Goal: Task Accomplishment & Management: Manage account settings

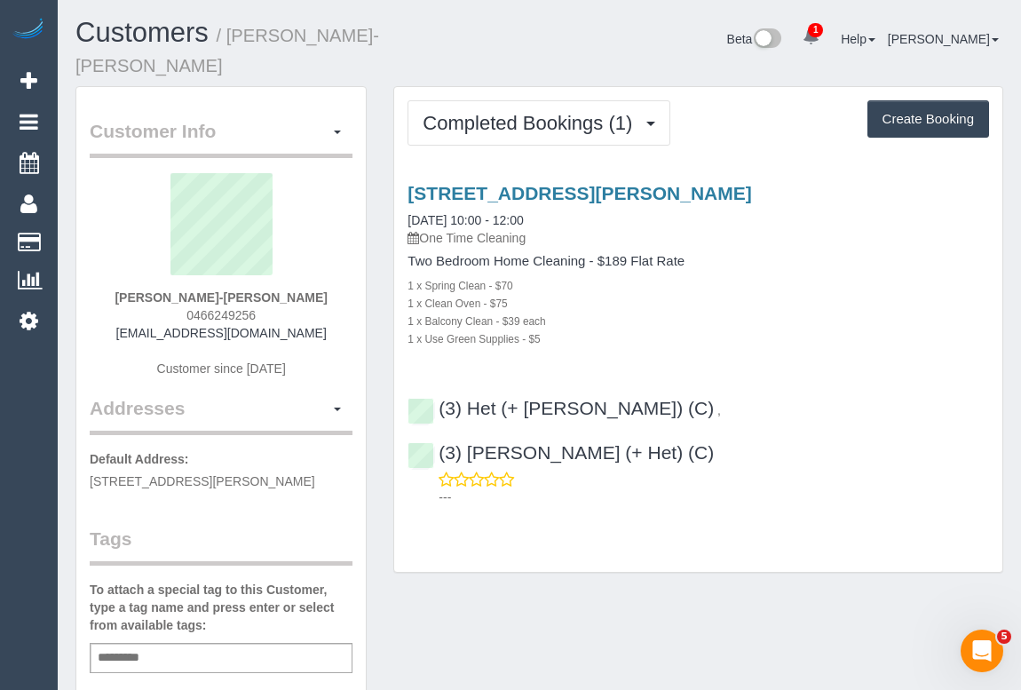
click at [929, 294] on div "1 x Clean Oven - $75" at bounding box center [697, 303] width 581 height 18
click at [858, 294] on div "1 x Clean Oven - $75" at bounding box center [697, 303] width 581 height 18
click at [476, 517] on div "Completed Bookings (1) Completed Bookings (1) Upcoming Bookings (0) Cancelled B…" at bounding box center [698, 338] width 636 height 504
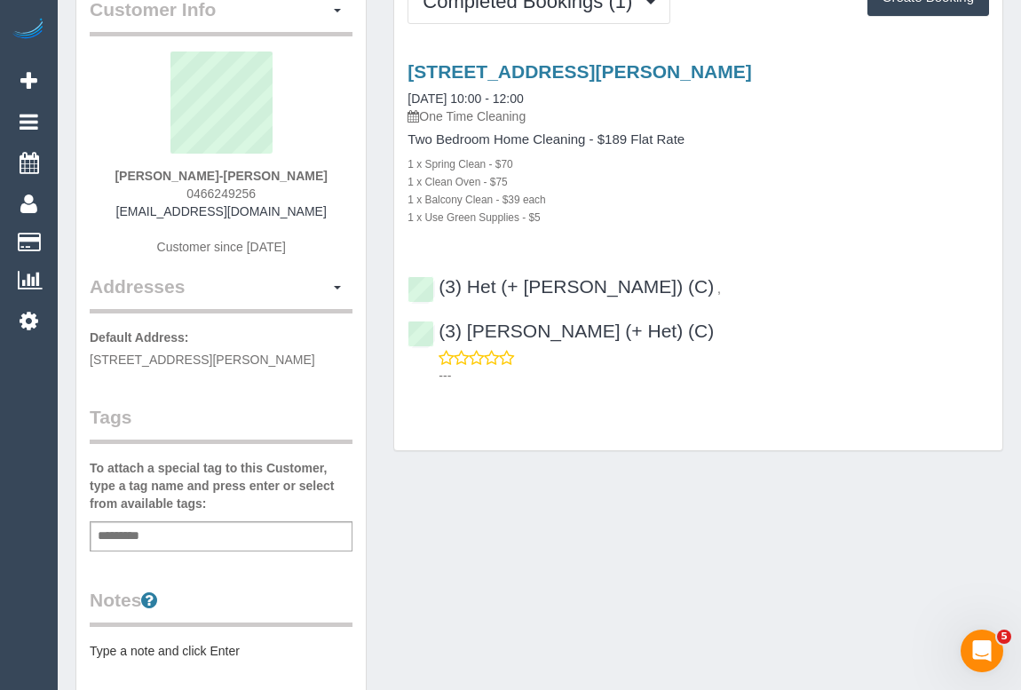
scroll to position [241, 0]
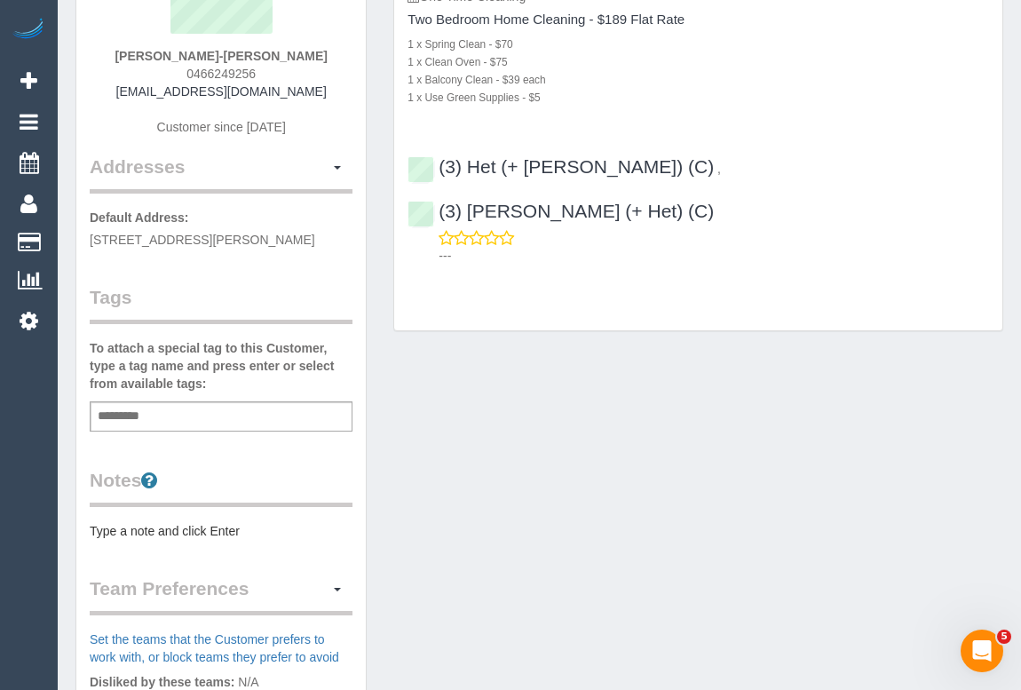
click at [160, 408] on div "Add a tag" at bounding box center [221, 416] width 263 height 30
type input "**********"
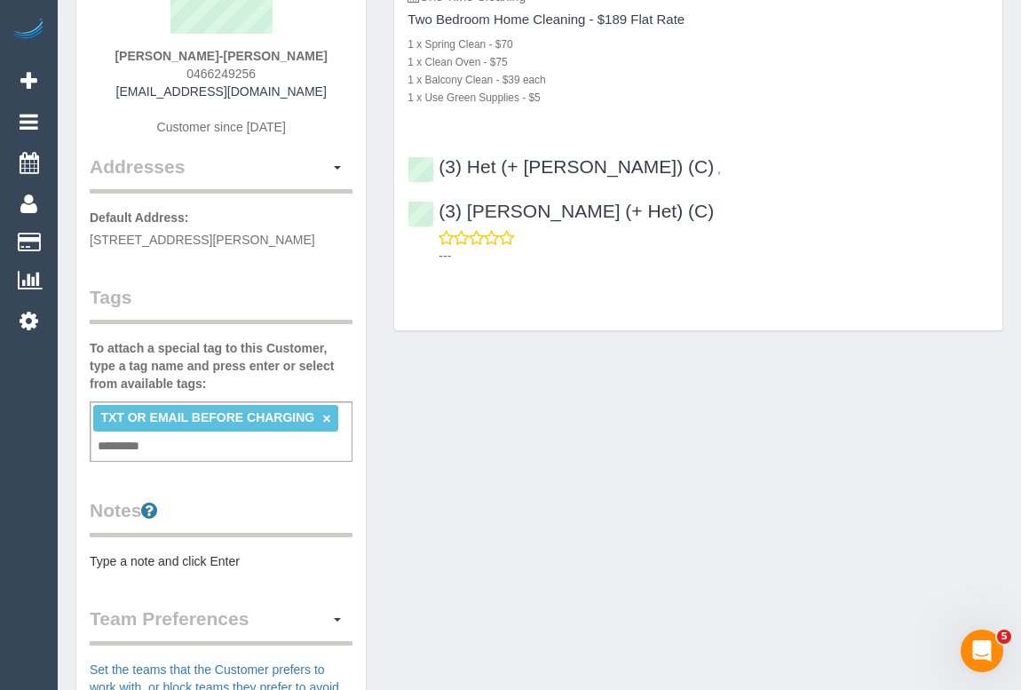
click at [777, 479] on div "Customer Info Edit Contact Info Send Message Email Preferences Special Sales Ta…" at bounding box center [539, 455] width 954 height 1220
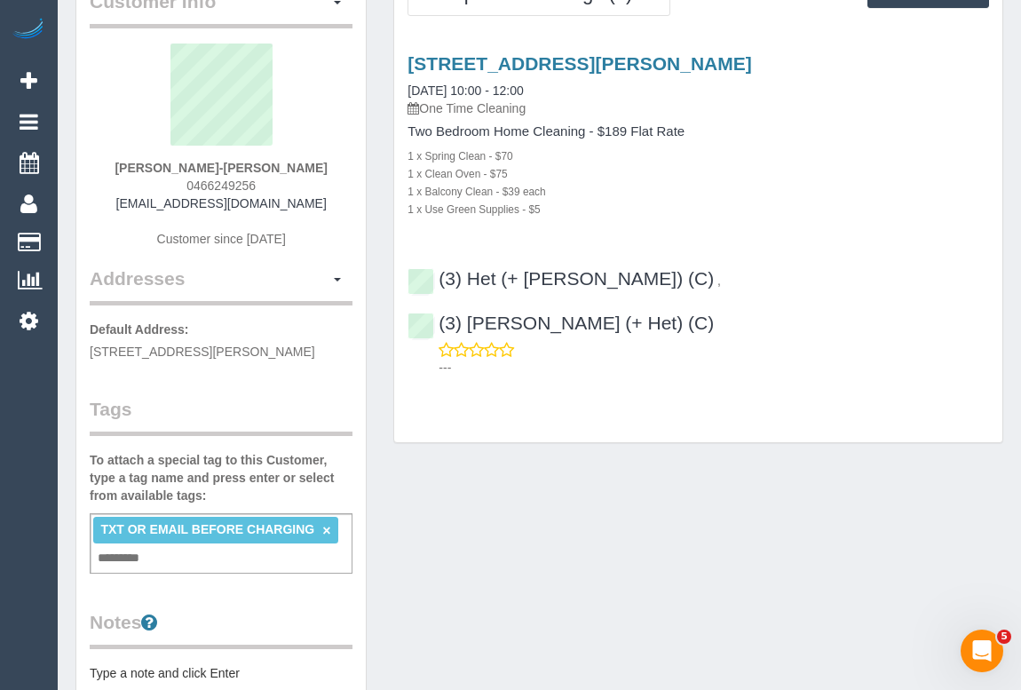
scroll to position [0, 0]
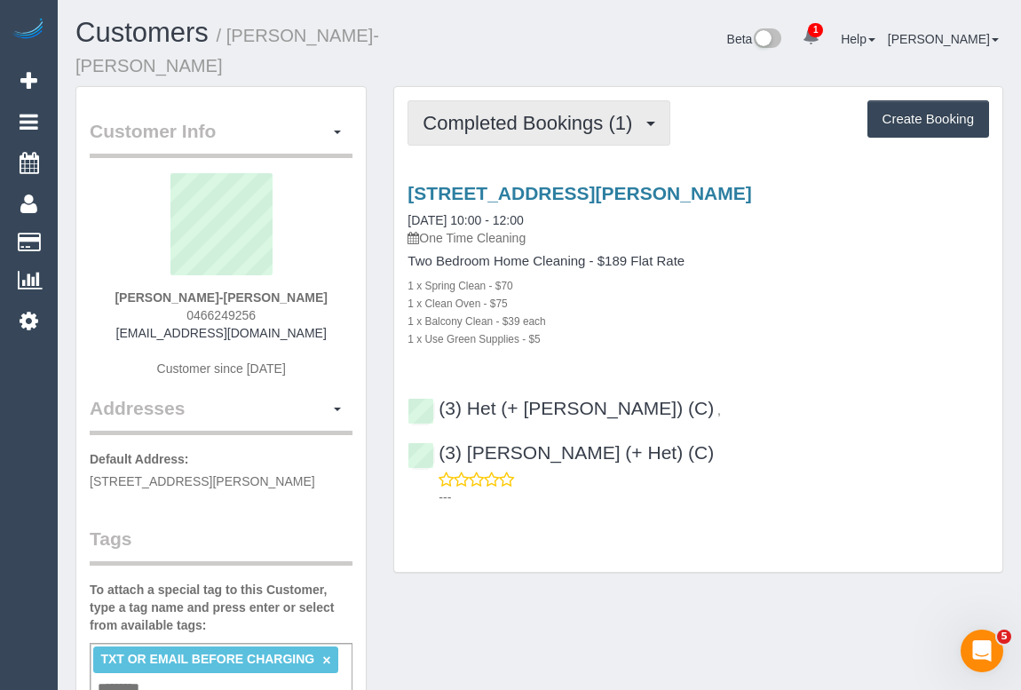
click at [495, 112] on span "Completed Bookings (1)" at bounding box center [532, 123] width 218 height 22
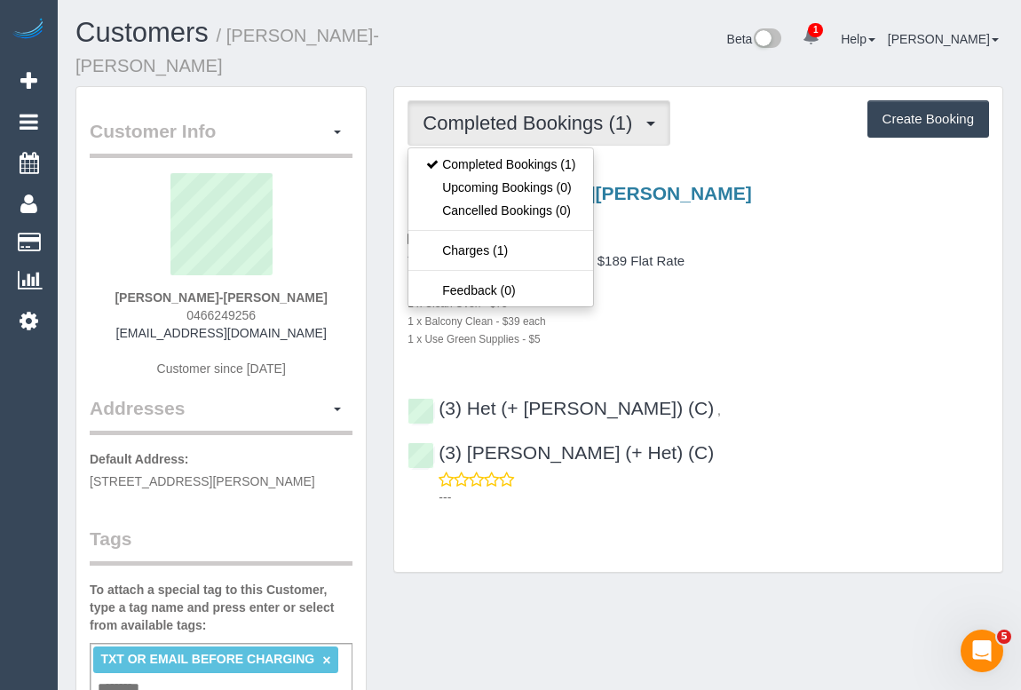
click at [854, 325] on div "55-65 Railway Road, Unit 203, Blackburn, VIC 3130 04/10/2025 10:00 - 12:00 One …" at bounding box center [698, 341] width 608 height 346
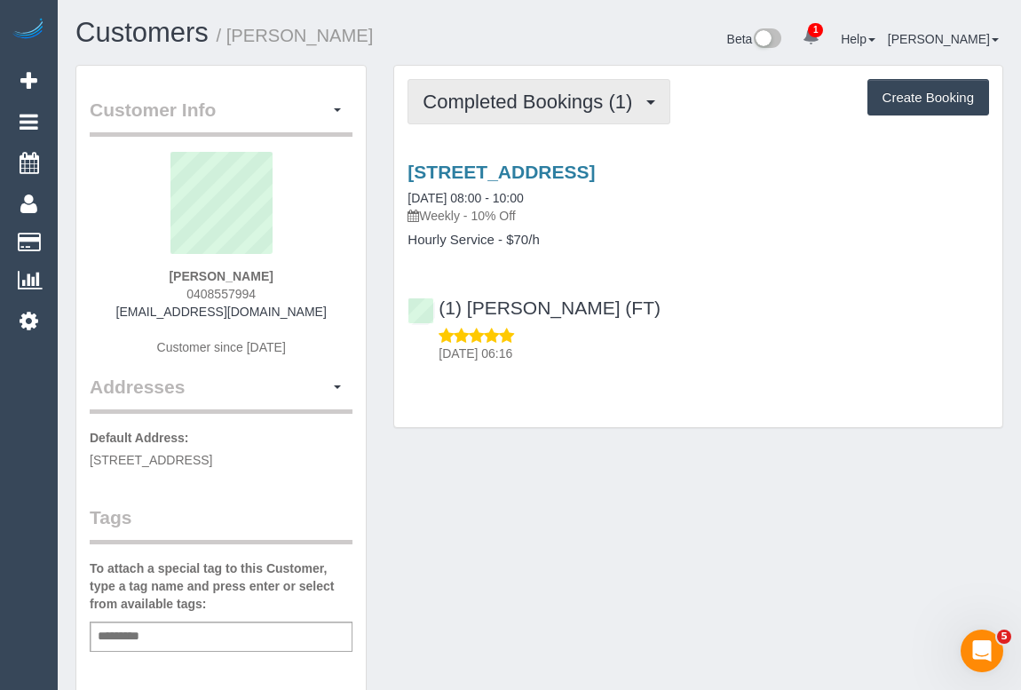
click at [549, 95] on span "Completed Bookings (1)" at bounding box center [532, 102] width 218 height 22
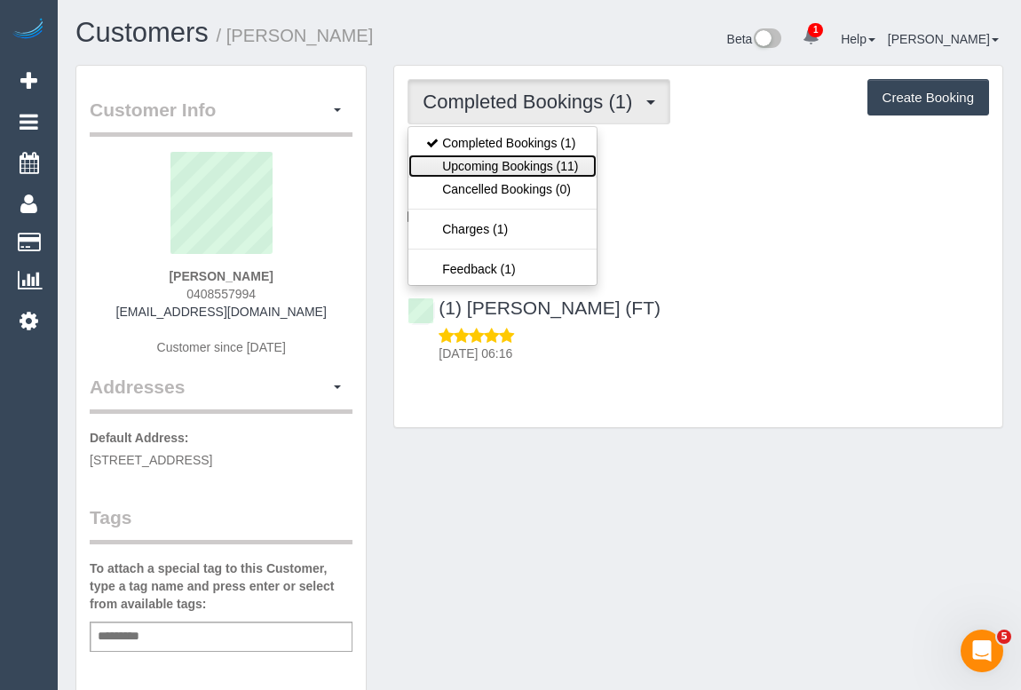
click at [540, 162] on link "Upcoming Bookings (11)" at bounding box center [501, 165] width 187 height 23
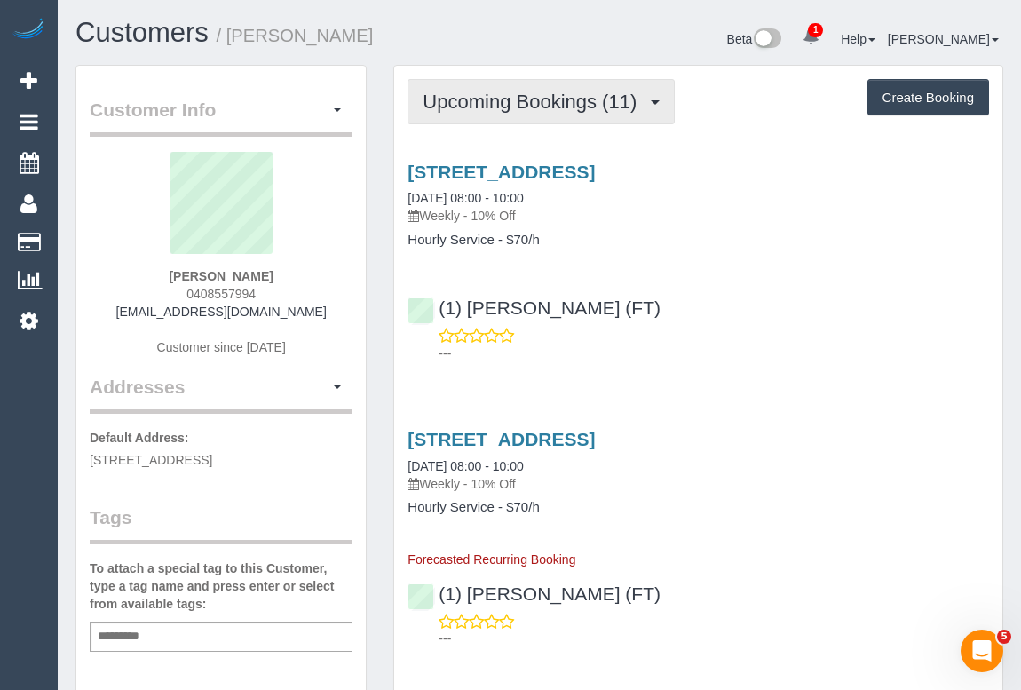
click at [507, 97] on span "Upcoming Bookings (11)" at bounding box center [534, 102] width 223 height 22
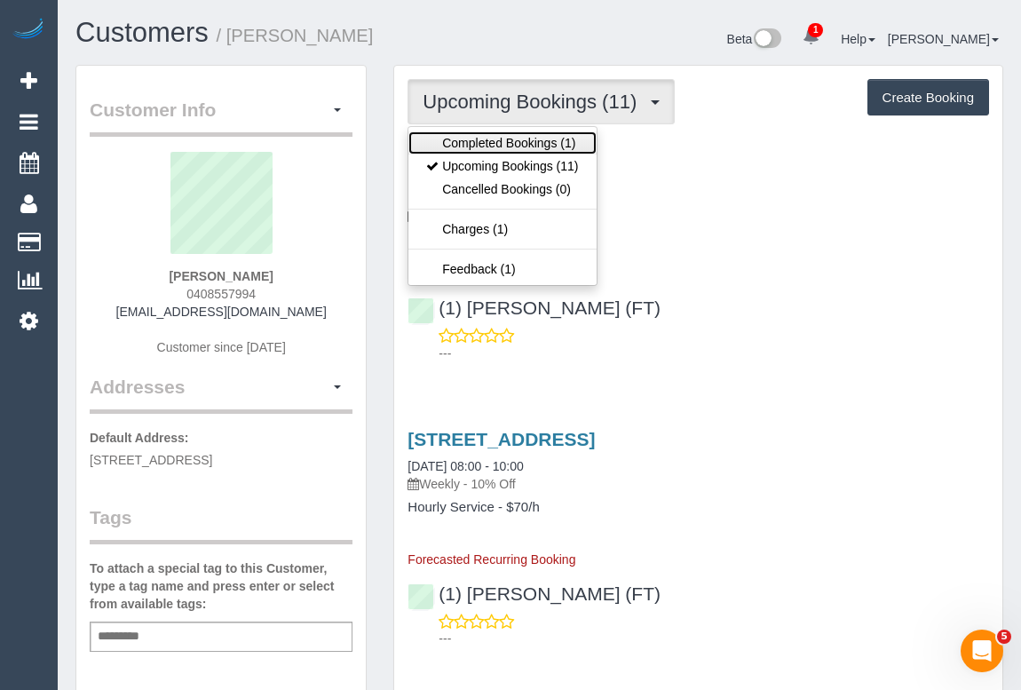
click at [496, 138] on link "Completed Bookings (1)" at bounding box center [501, 142] width 187 height 23
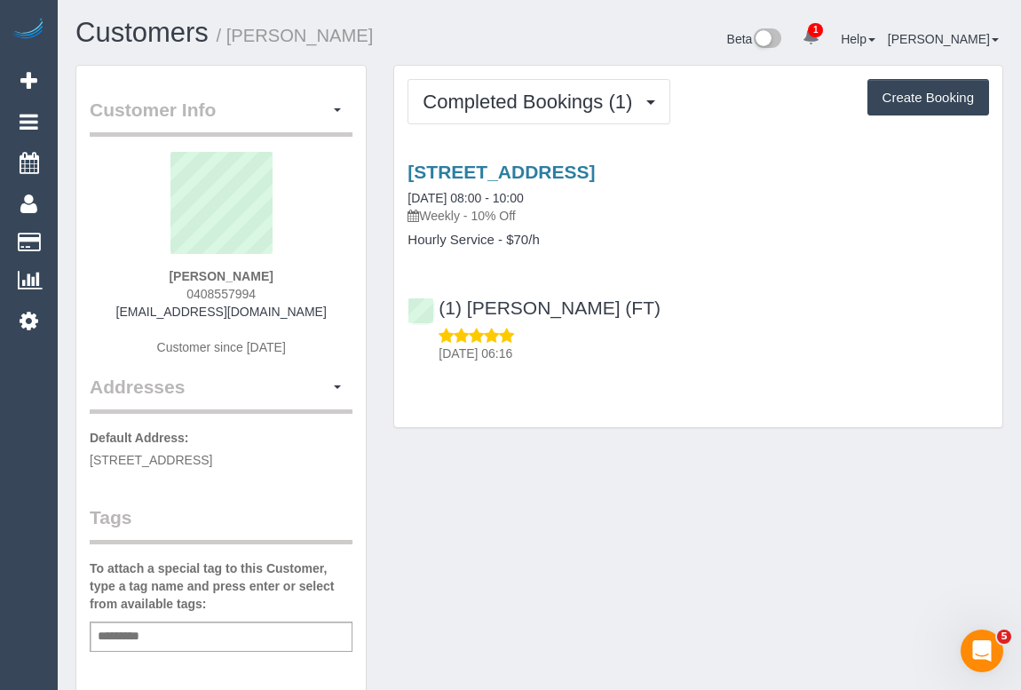
click at [561, 36] on div "Beta 1 Your Notifications You have 0 alerts × You have 2 to charge for 11/10/20…" at bounding box center [779, 41] width 478 height 47
click at [773, 466] on div "Customer Info Edit Contact Info Send Message Email Preferences Special Sales Ta…" at bounding box center [539, 660] width 954 height 1190
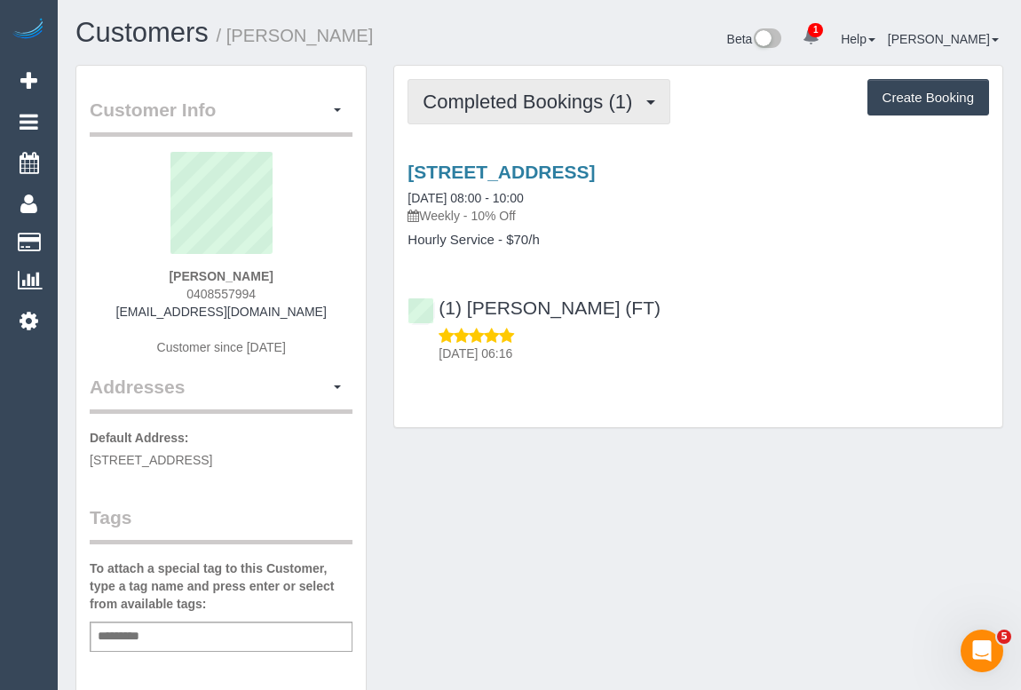
click at [483, 106] on span "Completed Bookings (1)" at bounding box center [532, 102] width 218 height 22
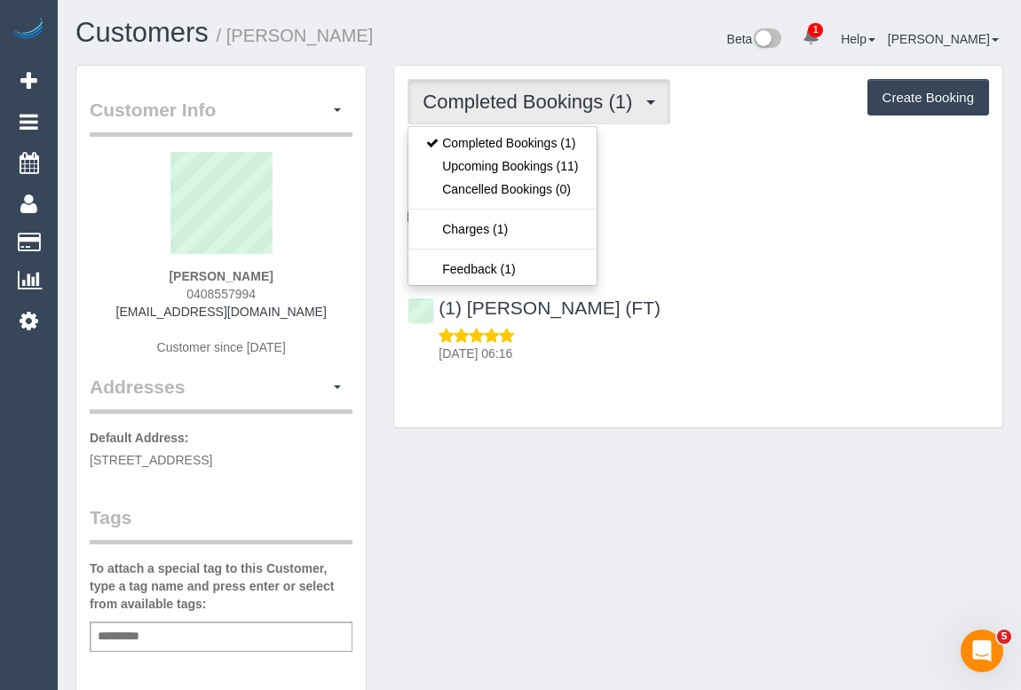
click at [755, 475] on div "Customer Info Edit Contact Info Send Message Email Preferences Special Sales Ta…" at bounding box center [539, 660] width 954 height 1190
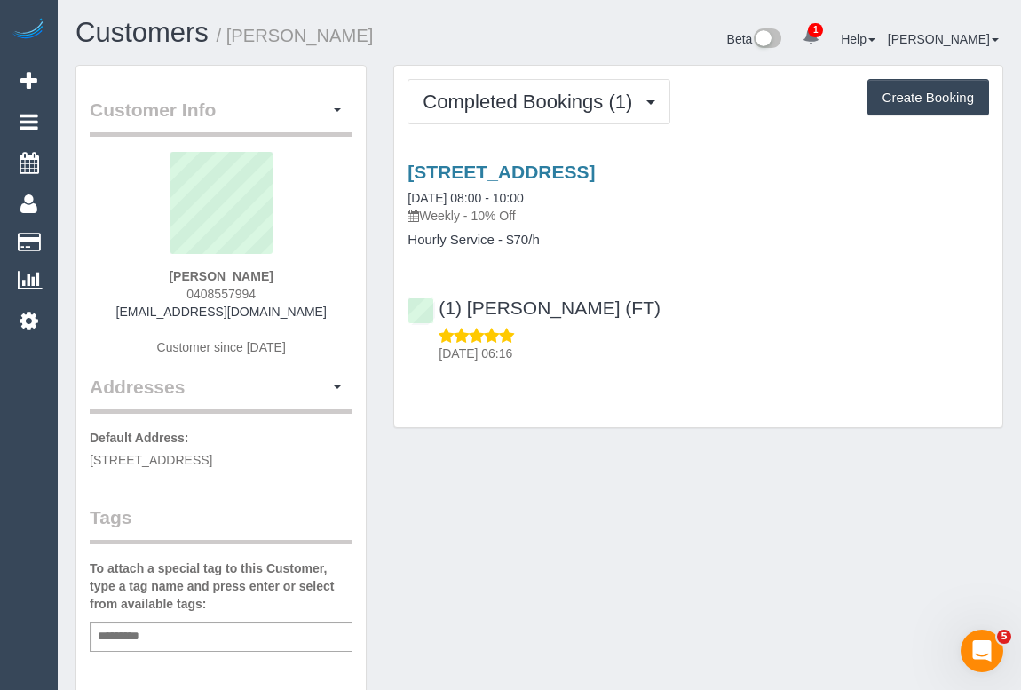
click at [941, 479] on div "Customer Info Edit Contact Info Send Message Email Preferences Special Sales Ta…" at bounding box center [539, 660] width 954 height 1190
drag, startPoint x: 143, startPoint y: 280, endPoint x: 328, endPoint y: 273, distance: 185.6
click at [328, 273] on div "Rebecca Charlesworth 0408557994 rcharlesworth@outlook.com Customer since 2025" at bounding box center [221, 263] width 263 height 222
copy strong "Rebecca Charlesworth"
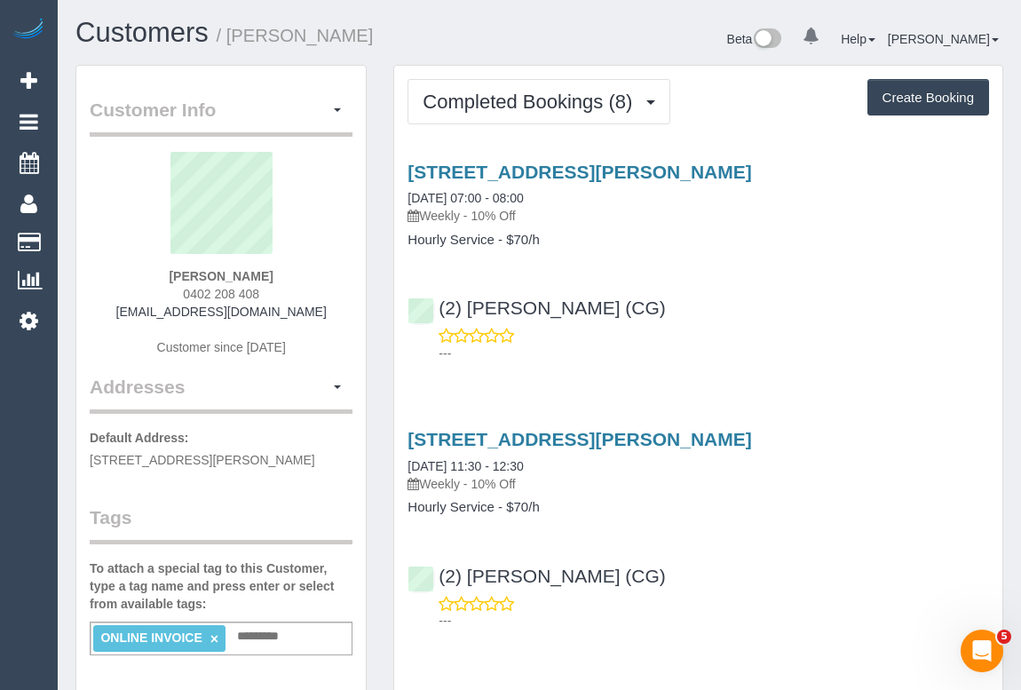
click at [162, 268] on div "Suzanne Tassone 0402 208 408 suztassone@gmail.com Customer since 2025" at bounding box center [221, 263] width 263 height 222
drag, startPoint x: 426, startPoint y: 212, endPoint x: 465, endPoint y: 210, distance: 39.2
click at [465, 210] on p "Weekly - 10% Off" at bounding box center [697, 216] width 581 height 18
copy p "Weekly"
drag, startPoint x: 407, startPoint y: 237, endPoint x: 492, endPoint y: 239, distance: 84.4
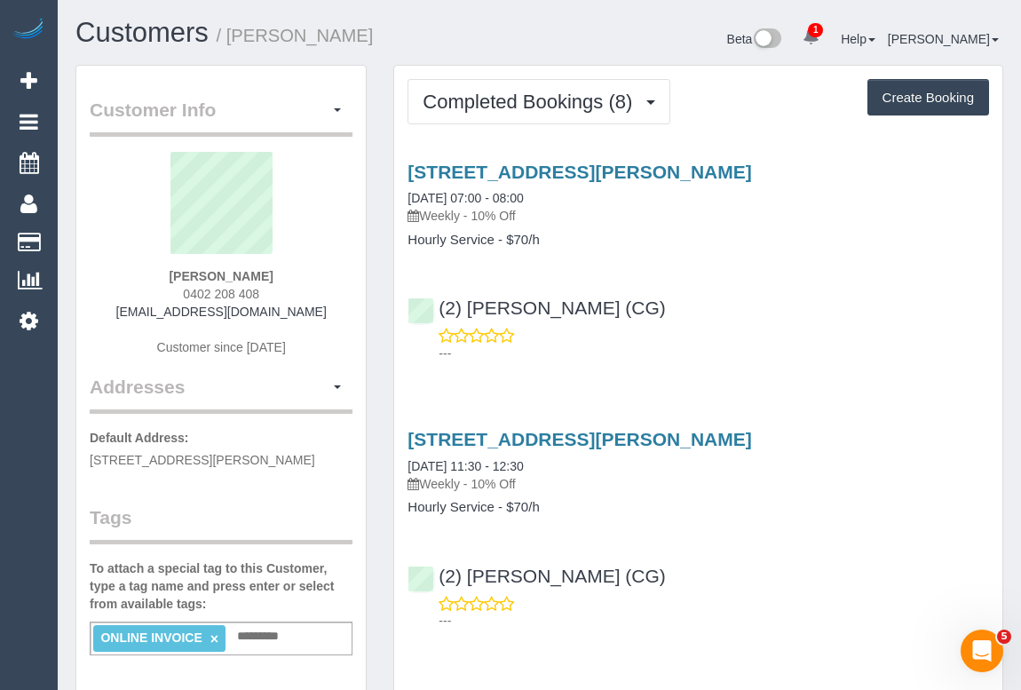
click at [492, 239] on h4 "Hourly Service - $70/h" at bounding box center [697, 240] width 581 height 15
copy h4 "Hourly Service"
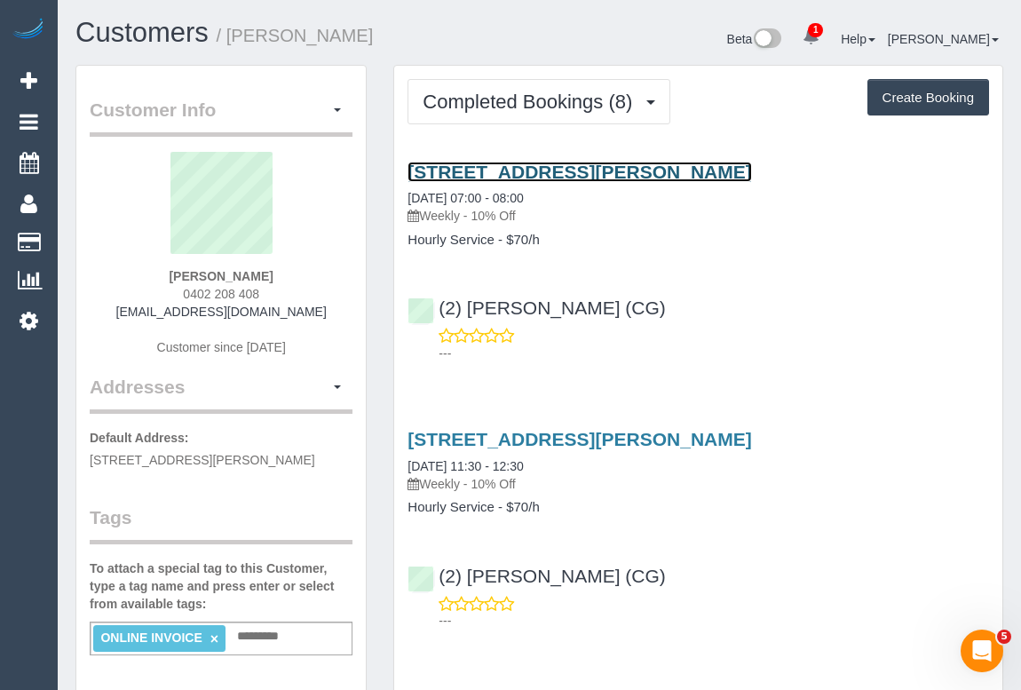
click at [626, 169] on link "81 Hanson Road, Craigieburn, VIC 3064" at bounding box center [579, 172] width 344 height 20
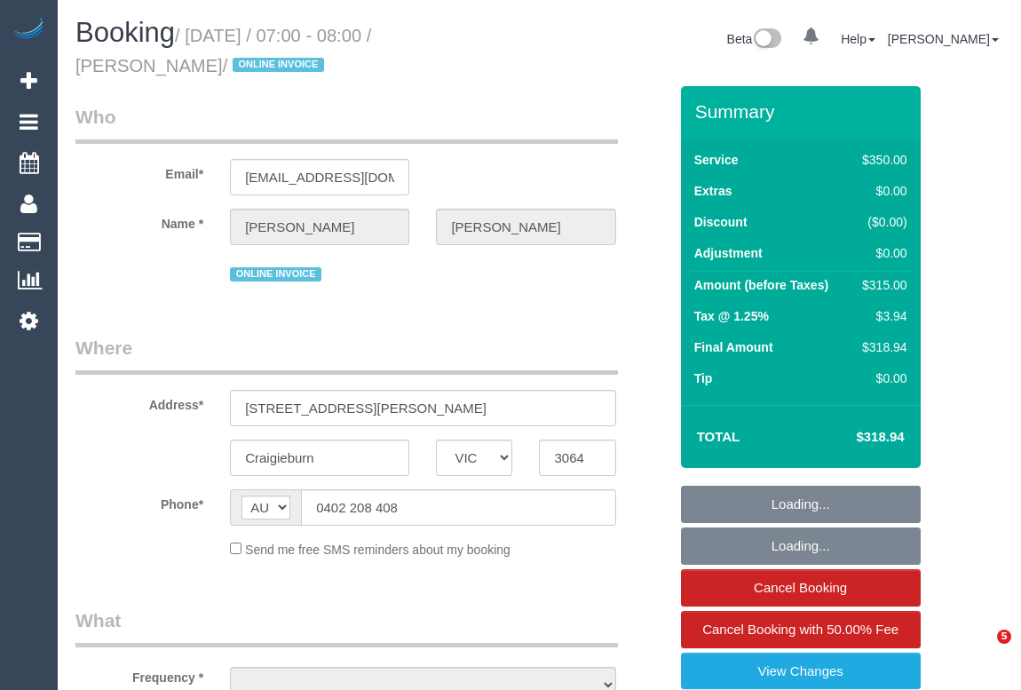
select select "VIC"
select select "object:555"
select select "string:stripe-pm_1RsBuS2GScqysDRVbt1l3syi"
select select "number:28"
select select "number:14"
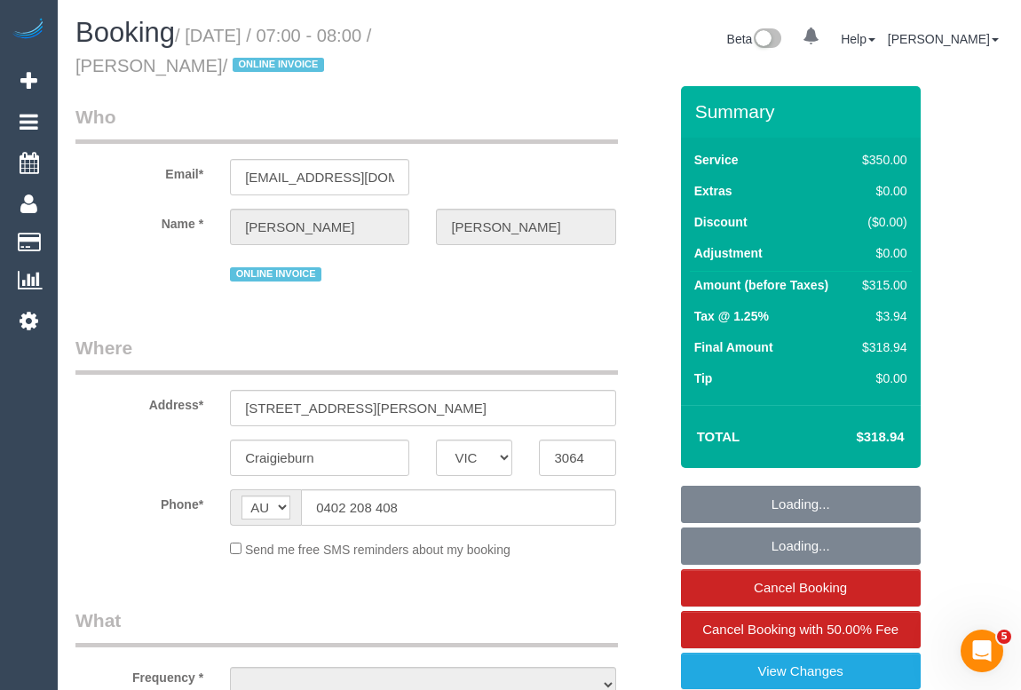
select select "number:18"
select select "number:36"
select select "number:35"
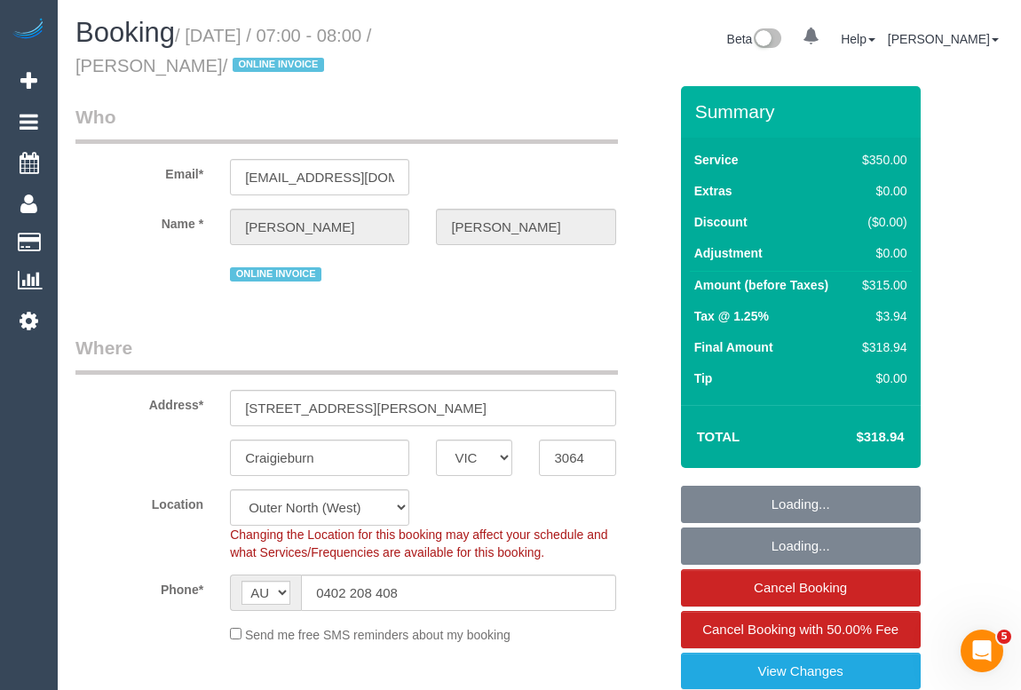
select select "object:747"
select select "300"
drag, startPoint x: 194, startPoint y: 32, endPoint x: 327, endPoint y: 32, distance: 132.3
click at [327, 32] on small "/ [DATE] / 07:00 - 08:00 / [PERSON_NAME] / ONLINE INVOICE" at bounding box center [223, 51] width 296 height 50
copy small "[DATE]"
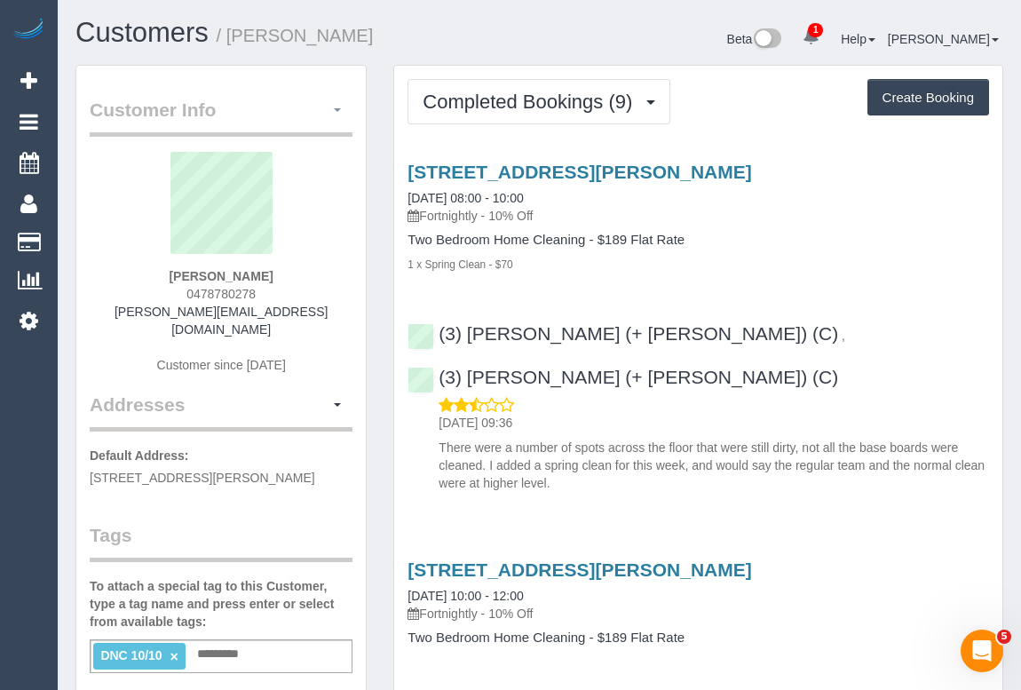
drag, startPoint x: 340, startPoint y: 113, endPoint x: 328, endPoint y: 120, distance: 14.3
click at [340, 113] on button "button" at bounding box center [337, 111] width 30 height 28
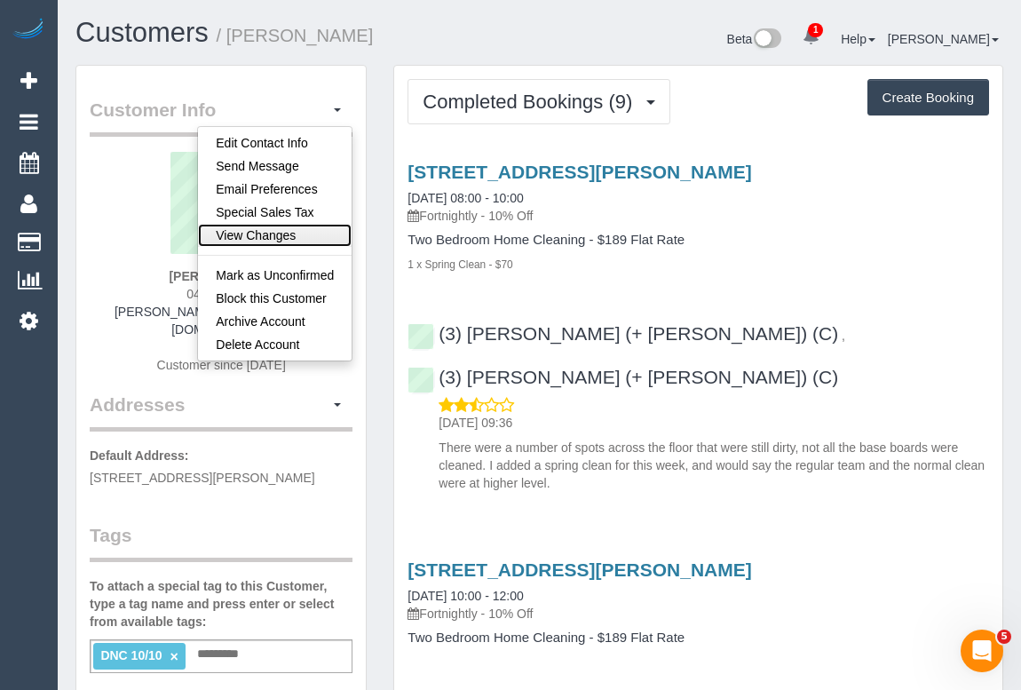
click at [276, 235] on link "View Changes" at bounding box center [275, 235] width 154 height 23
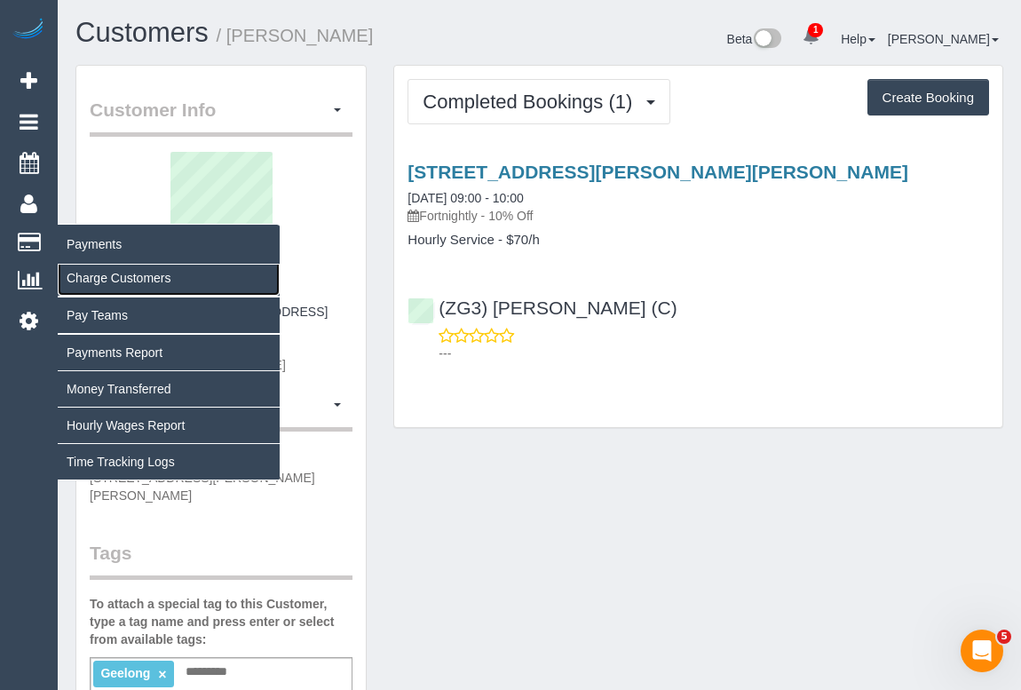
click at [124, 281] on link "Charge Customers" at bounding box center [169, 278] width 222 height 36
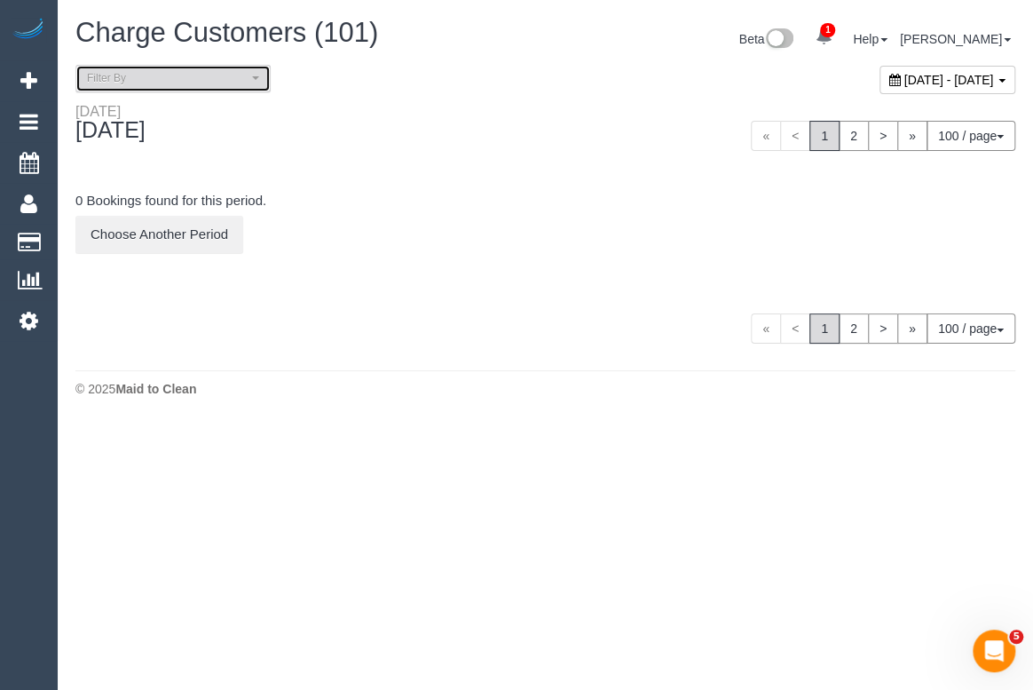
click at [257, 82] on button "Filter By" at bounding box center [172, 79] width 195 height 28
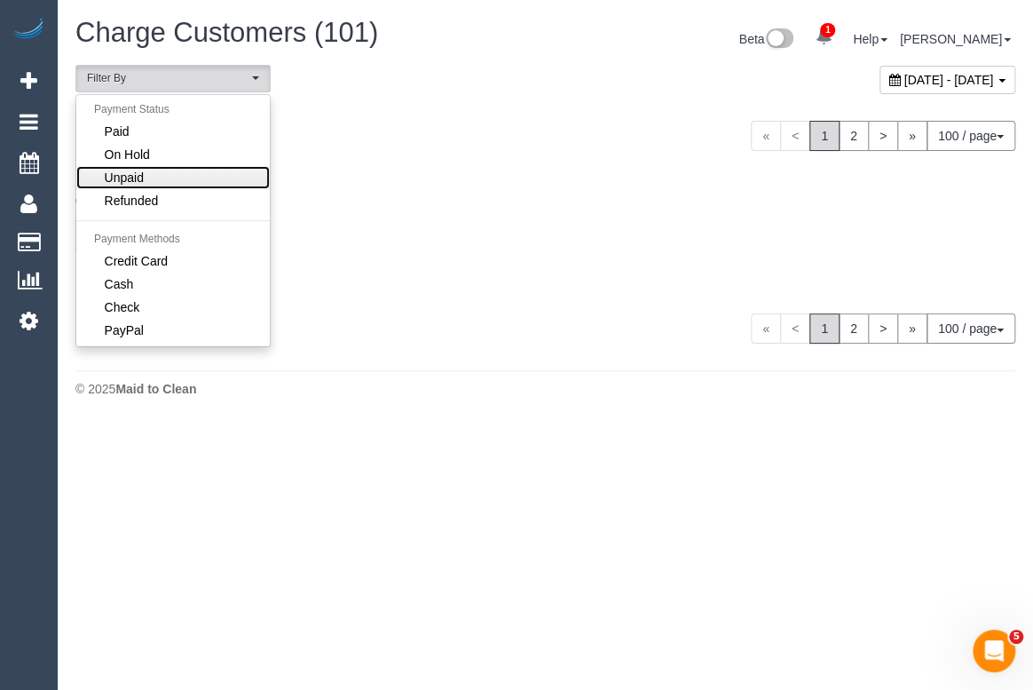
click at [156, 175] on link "Unpaid" at bounding box center [173, 177] width 194 height 23
select select "******"
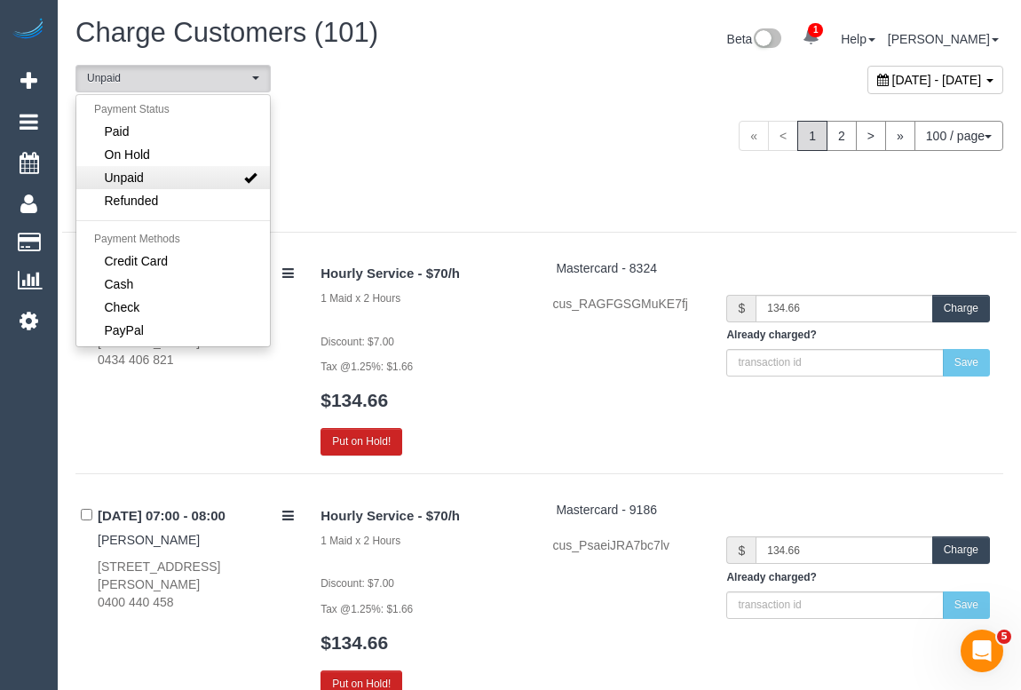
scroll to position [35, 0]
click at [164, 257] on span "Credit Card" at bounding box center [137, 261] width 64 height 18
click at [892, 78] on span "October 11, 2025 - October 11, 2025" at bounding box center [937, 80] width 90 height 14
type input "**********"
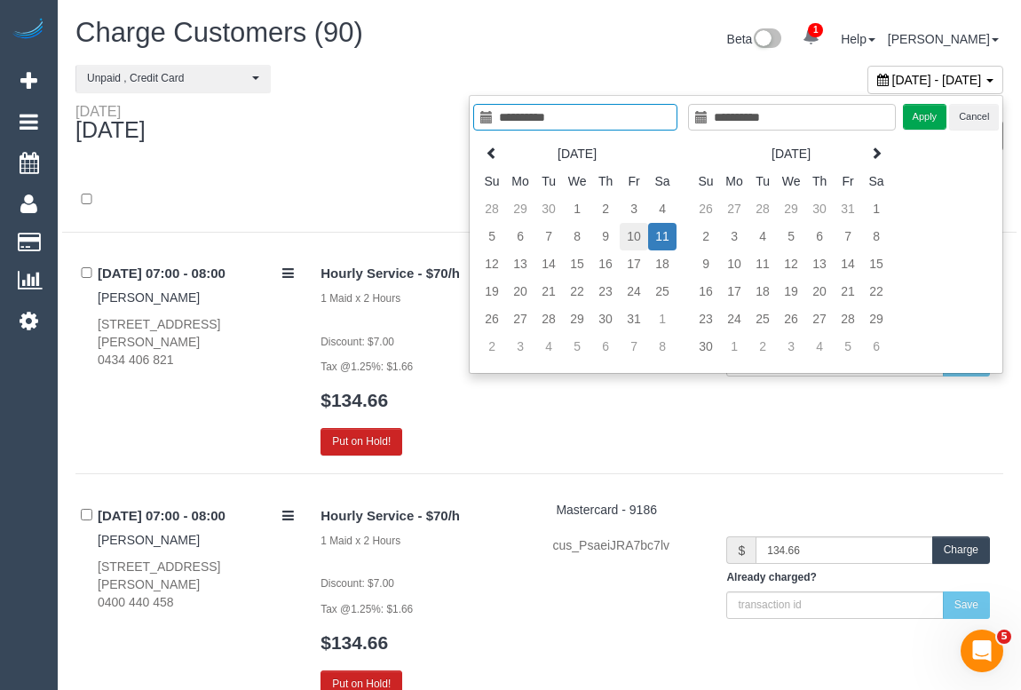
type input "**********"
click at [635, 237] on td "10" at bounding box center [634, 237] width 28 height 28
type input "**********"
click at [913, 116] on button "Apply" at bounding box center [925, 117] width 44 height 26
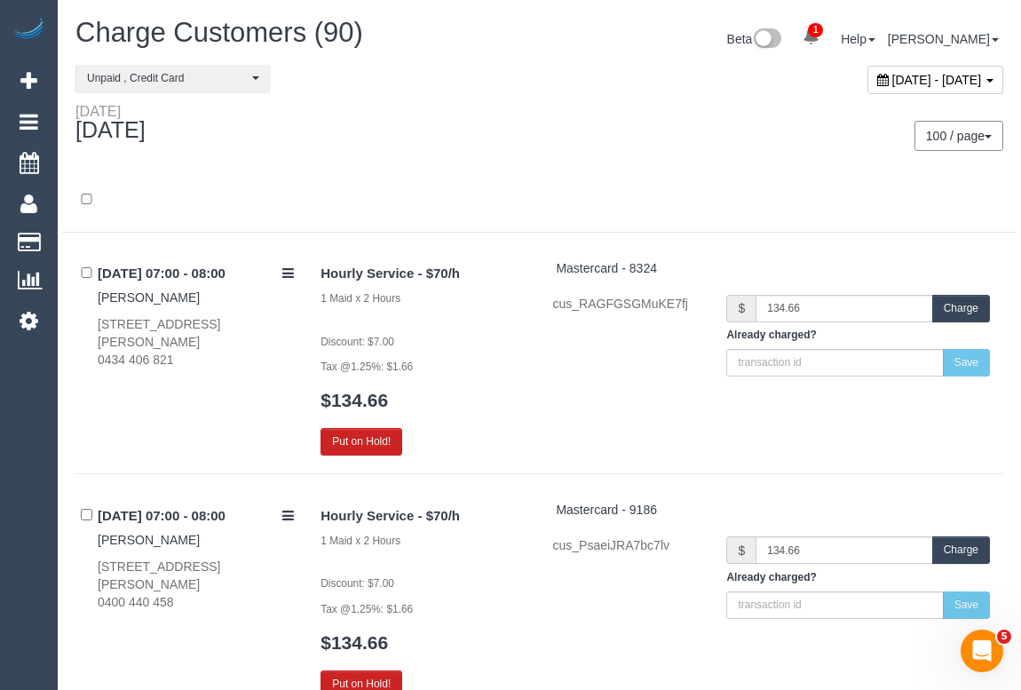
click at [602, 143] on div "100 / page 10 / page 20 / page 30 / page 40 / page 50 / page 100 / page" at bounding box center [778, 136] width 451 height 30
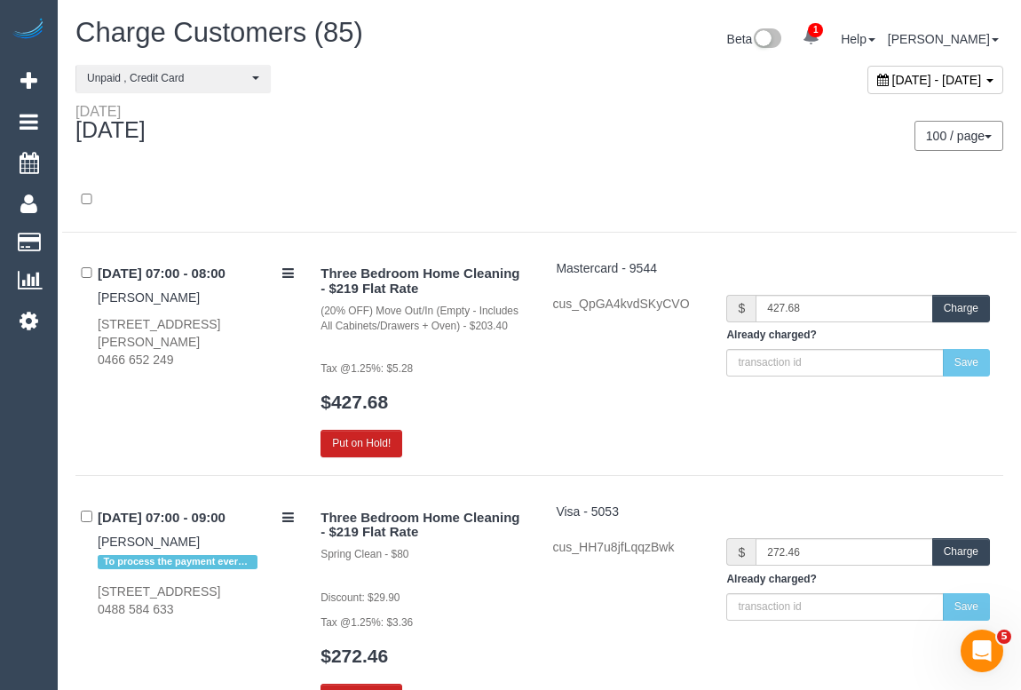
click at [662, 121] on div "100 / page 10 / page 20 / page 30 / page 40 / page 50 / page 100 / page" at bounding box center [778, 136] width 451 height 30
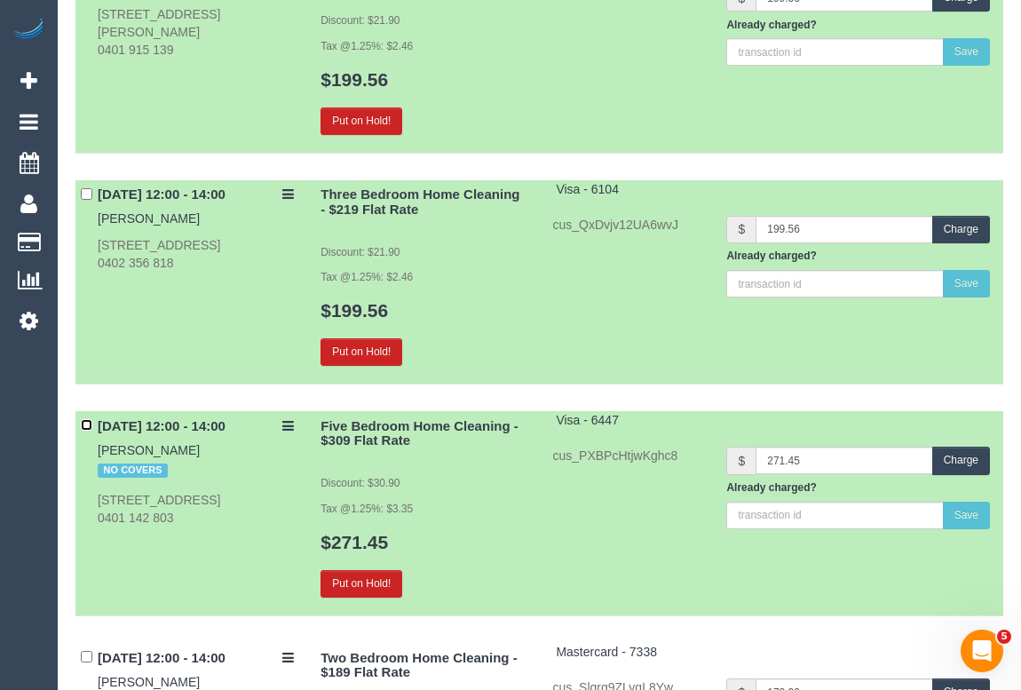
scroll to position [11730, 0]
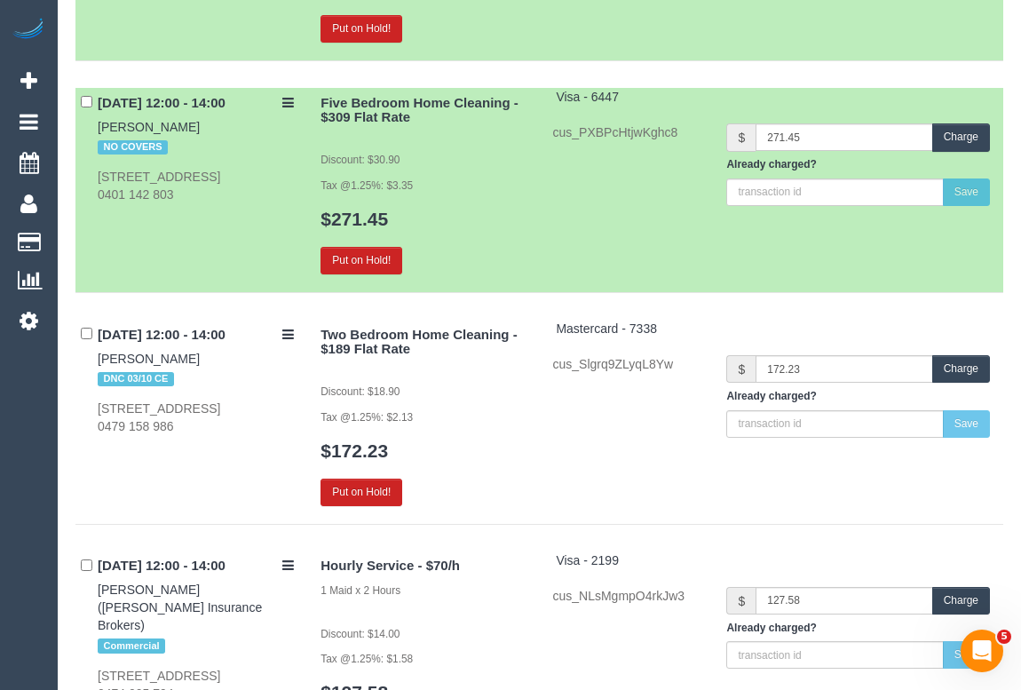
drag, startPoint x: 89, startPoint y: 340, endPoint x: 201, endPoint y: 345, distance: 112.0
click at [201, 345] on div "10/10/2025 12:00 - 14:00 Sarah Walsgott DNC 03/10 CE 17 Myoora Rd, Unit 7, Toor…" at bounding box center [191, 377] width 232 height 115
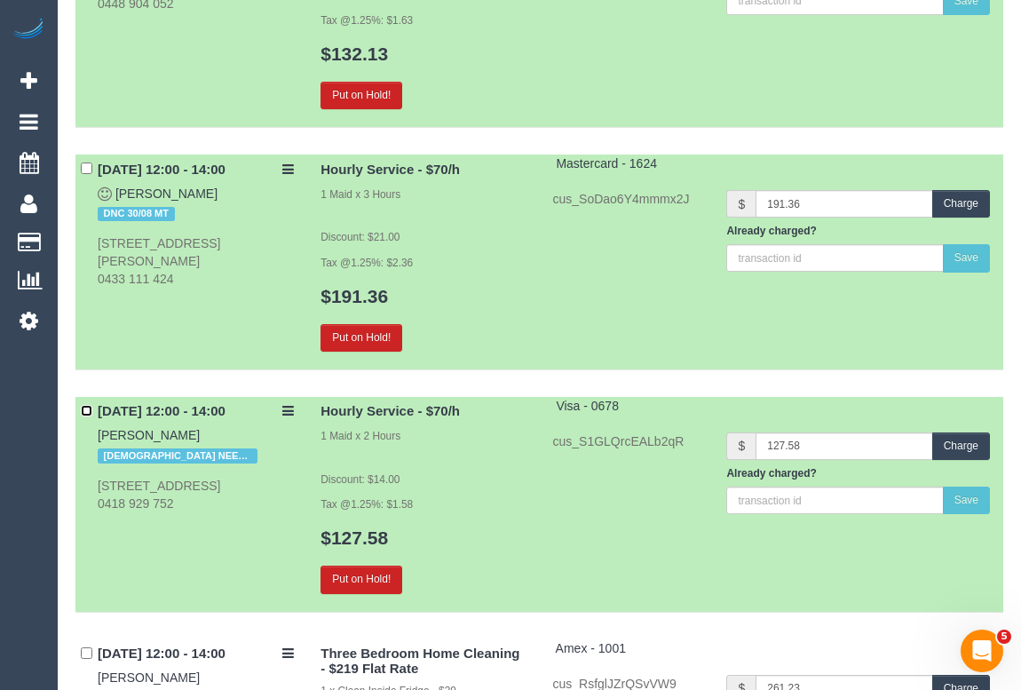
scroll to position [13022, 0]
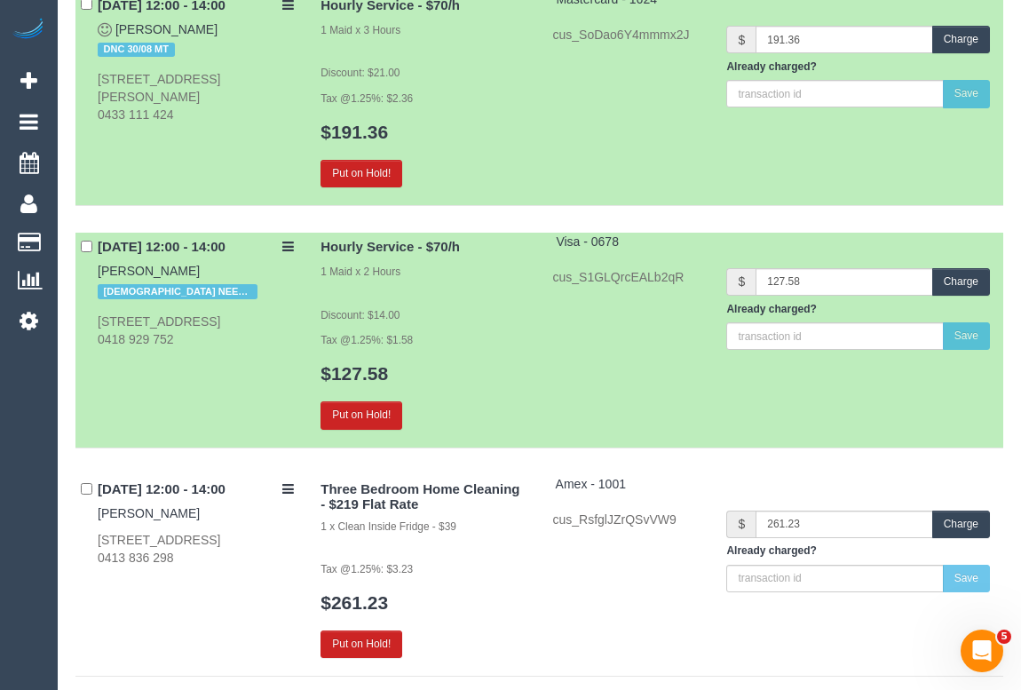
drag, startPoint x: 89, startPoint y: 491, endPoint x: 239, endPoint y: 494, distance: 150.0
click at [239, 494] on div "10/10/2025 12:00 - 14:00 Stephanie Barrell 3 Hunter Street, Brunswick West, VIC…" at bounding box center [191, 521] width 232 height 92
copy link "Stephanie Barrell"
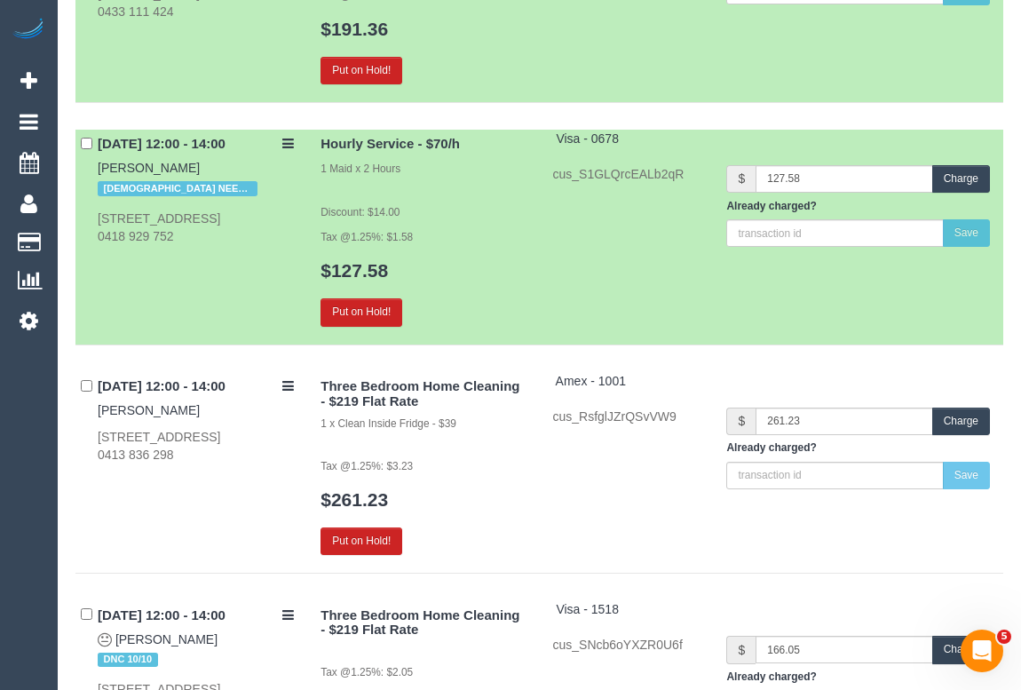
scroll to position [13425, 0]
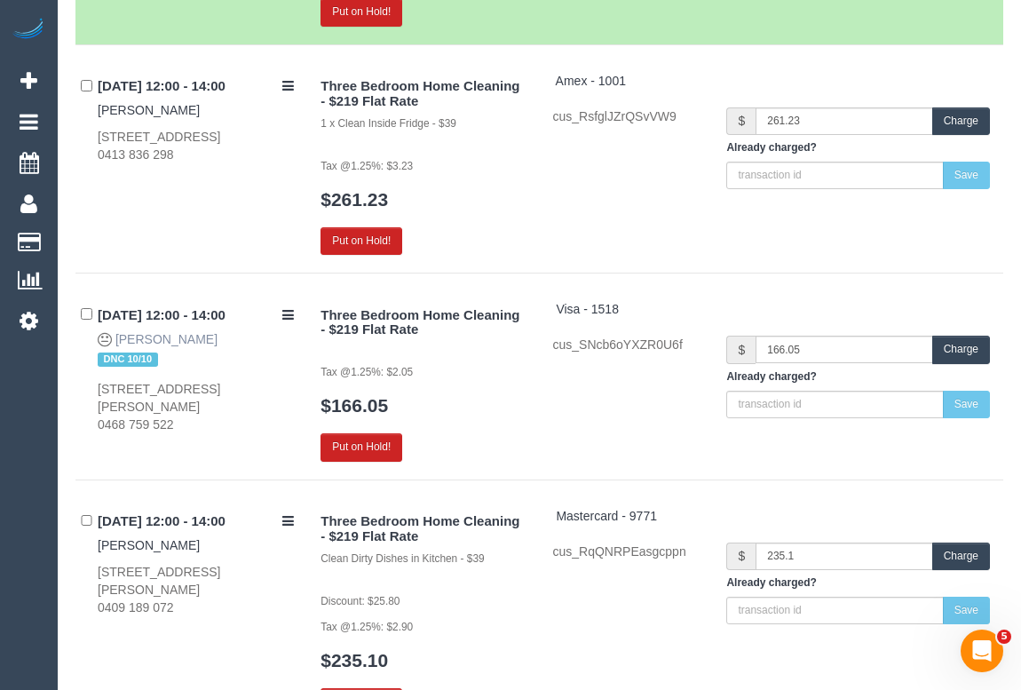
drag, startPoint x: 184, startPoint y: 320, endPoint x: 119, endPoint y: 320, distance: 64.8
click at [119, 320] on div "10/10/2025 12:00 - 14:00 Grace Woo DNC 10/10 2501/63 Whiteman Street, Southbank…" at bounding box center [191, 366] width 232 height 133
copy link "Grace Woo"
click at [157, 332] on link "Grace Woo" at bounding box center [166, 339] width 102 height 14
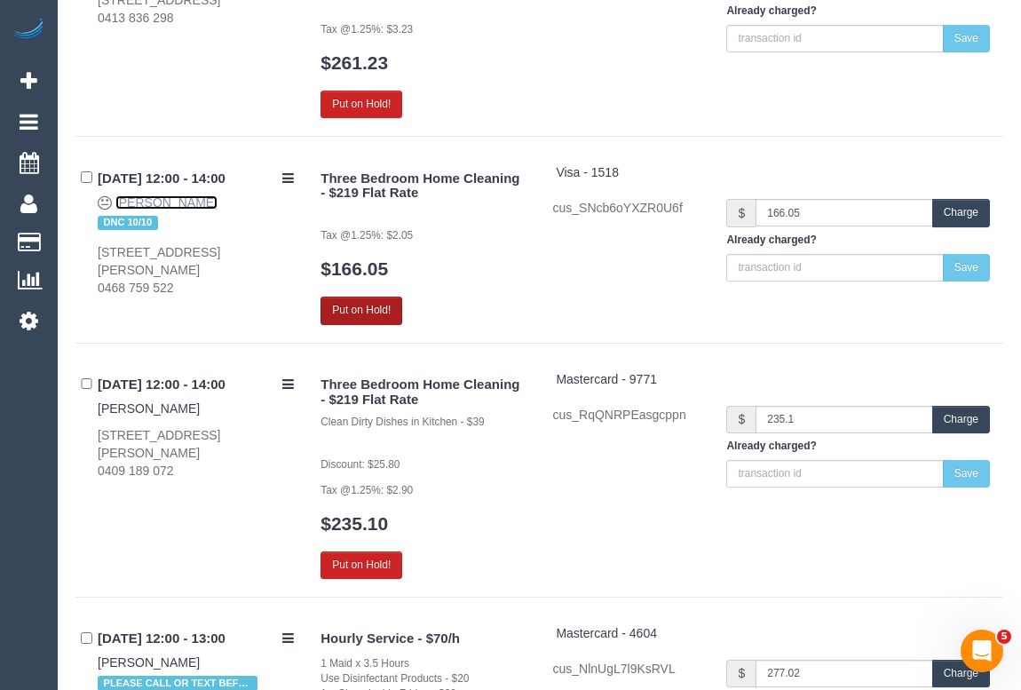
scroll to position [13748, 0]
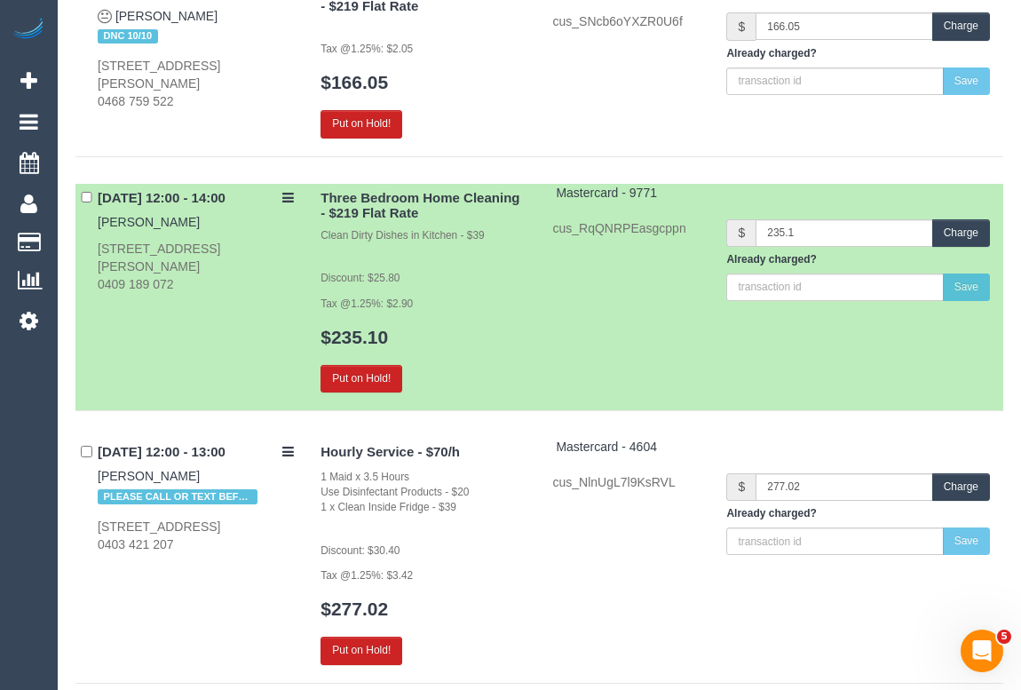
drag, startPoint x: 192, startPoint y: 460, endPoint x: 96, endPoint y: 459, distance: 95.9
click at [96, 459] on div "10/10/2025 12:00 - 13:00 Tara Karnezis PLEASE CALL OR TEXT BEFORE CHARGING CARD…" at bounding box center [191, 495] width 232 height 115
copy link "Tara Karnezis"
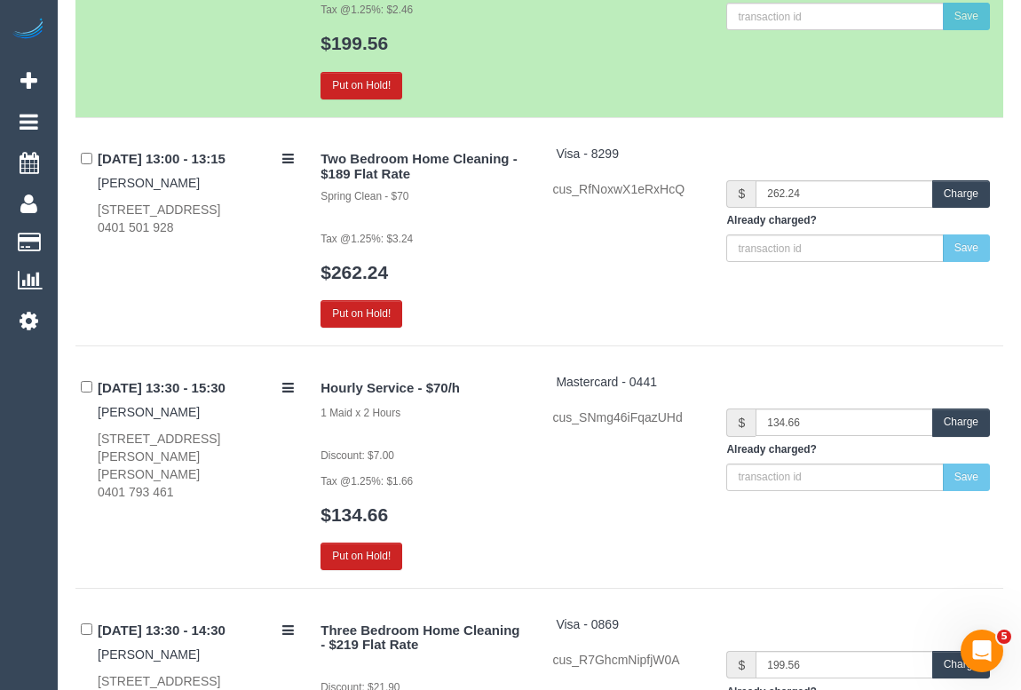
scroll to position [16573, 0]
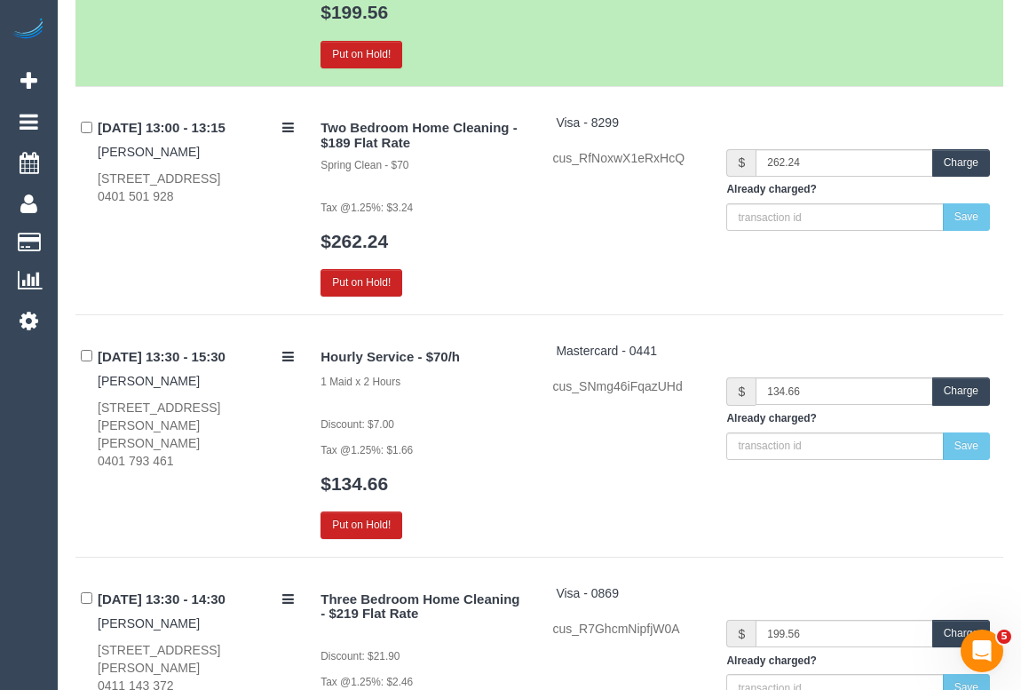
drag, startPoint x: 91, startPoint y: 130, endPoint x: 231, endPoint y: 130, distance: 140.3
click at [231, 130] on div "10/10/2025 13:00 - 13:15 Randy Jayakody 27 Rossmoyne St, Thornbury, VIC 3152 04…" at bounding box center [191, 160] width 232 height 92
copy link "Randy Jayakody"
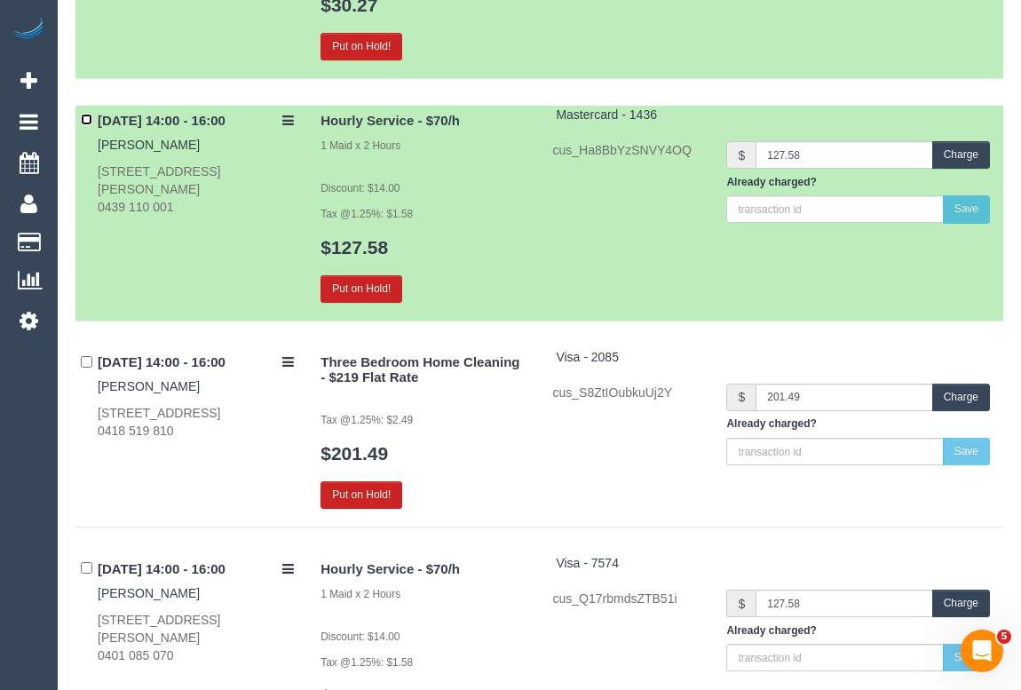
scroll to position [18509, 0]
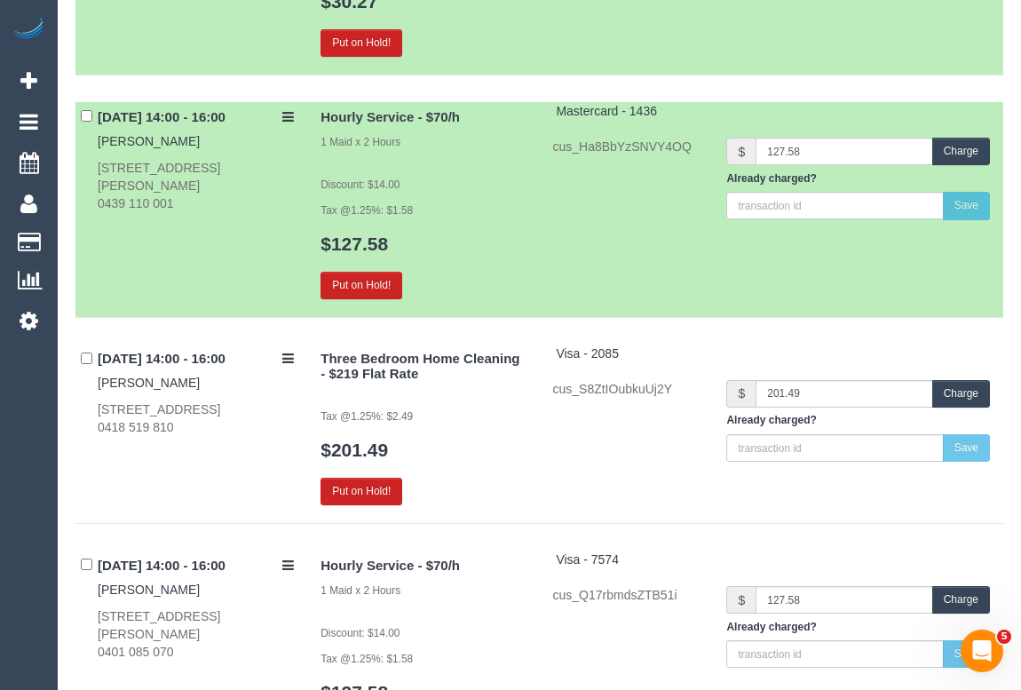
drag, startPoint x: 83, startPoint y: 357, endPoint x: 215, endPoint y: 358, distance: 132.3
click at [215, 358] on div "10/10/2025 14:00 - 16:00 Kerrie Adaway 18 Waterloo St, 3, Brighton, VIC 3186 04…" at bounding box center [191, 390] width 232 height 92
copy link "Kerrie Adaway"
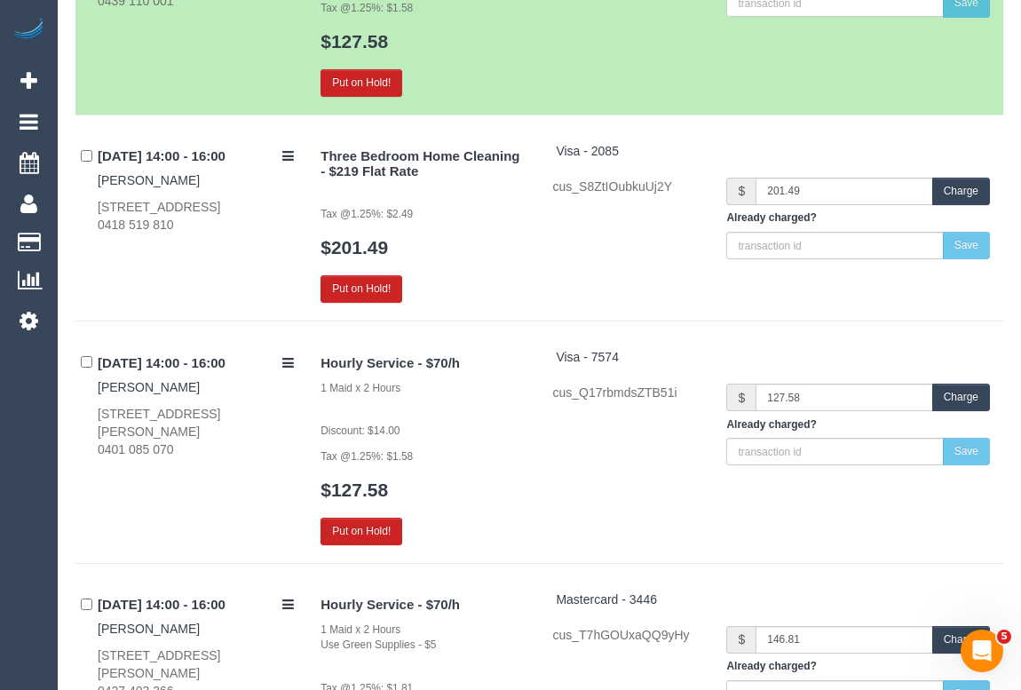
scroll to position [18832, 0]
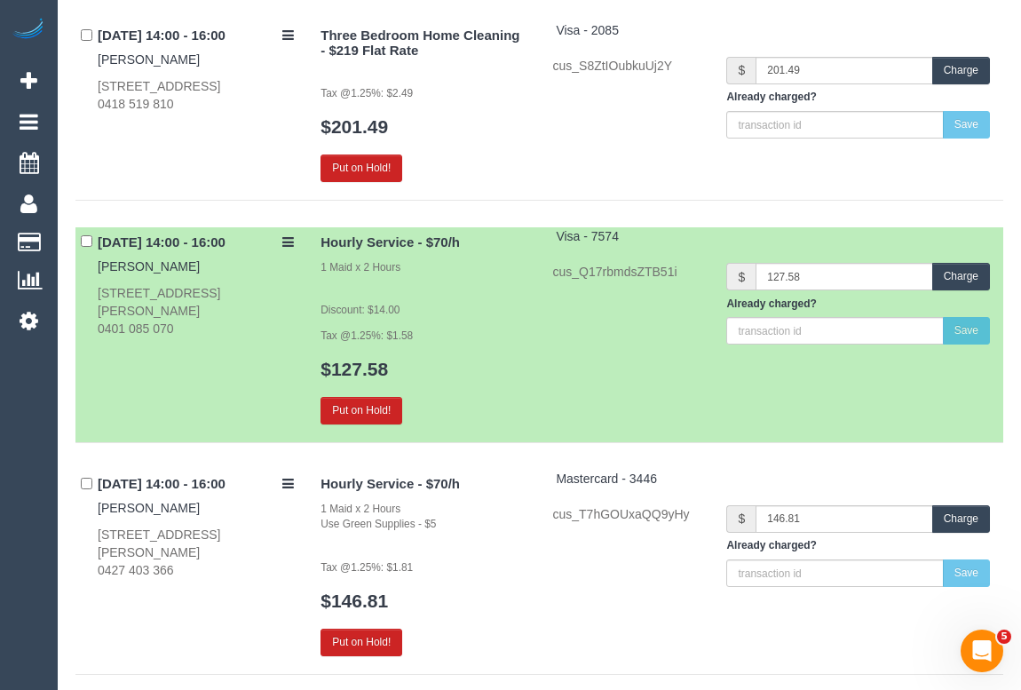
drag, startPoint x: 86, startPoint y: 480, endPoint x: 258, endPoint y: 480, distance: 172.2
click at [258, 480] on div "10/10/2025 14:00 - 16:00 Catherine Mackenzie 315b O'Hea Street, 6, Pascoe Vale …" at bounding box center [191, 525] width 232 height 110
copy link "Catherine Mackenzie"
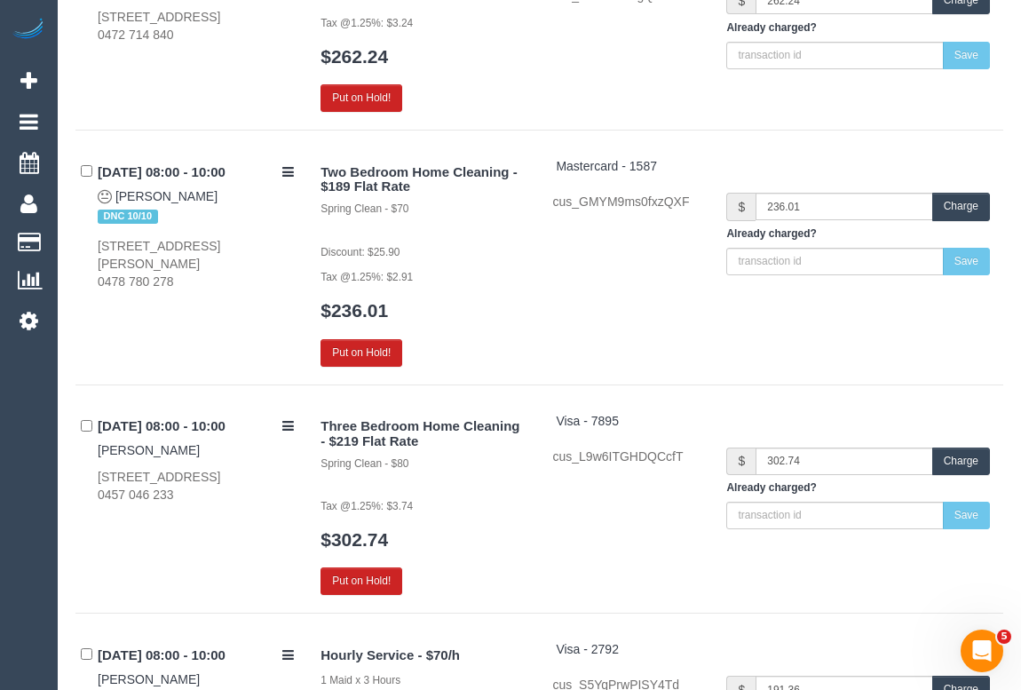
scroll to position [0, 0]
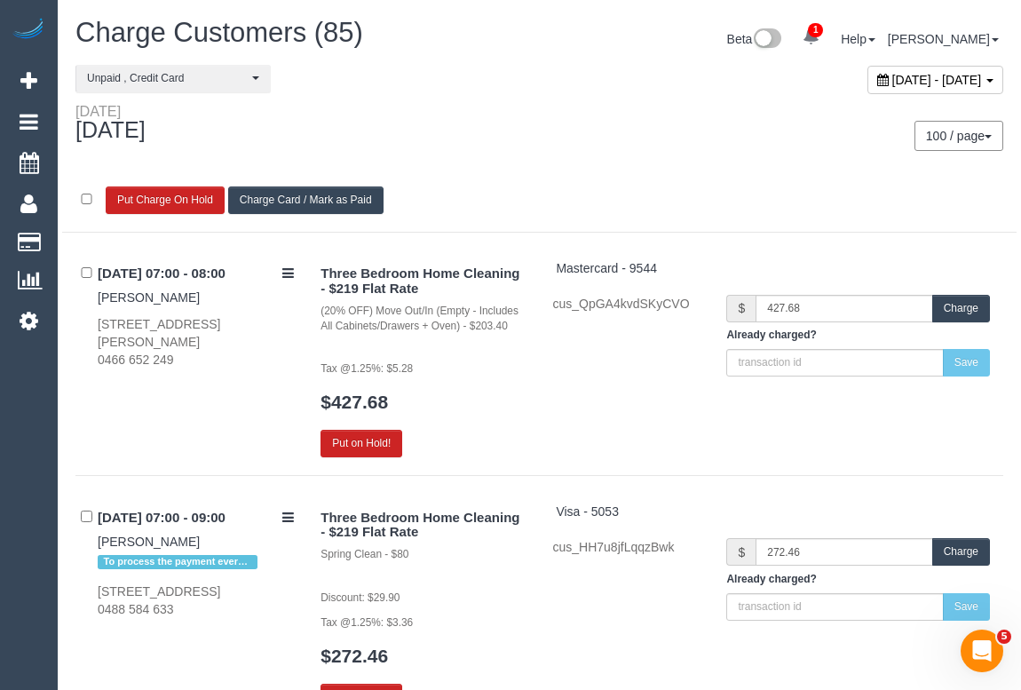
click at [304, 198] on button "Charge Card / Mark as Paid" at bounding box center [305, 200] width 155 height 28
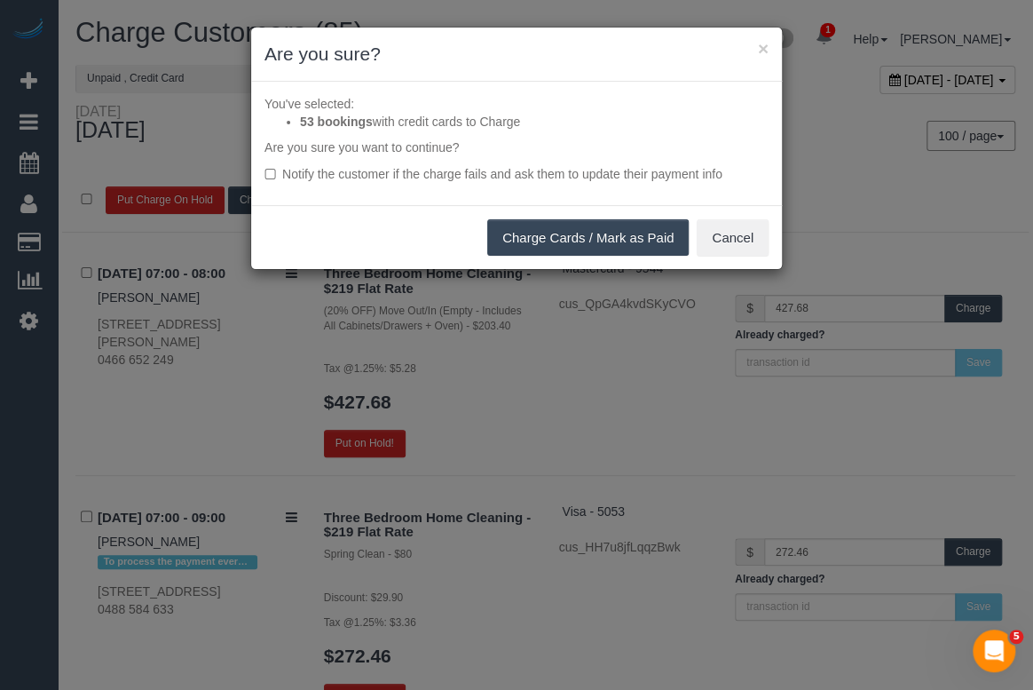
click at [583, 235] on button "Charge Cards / Mark as Paid" at bounding box center [588, 237] width 202 height 37
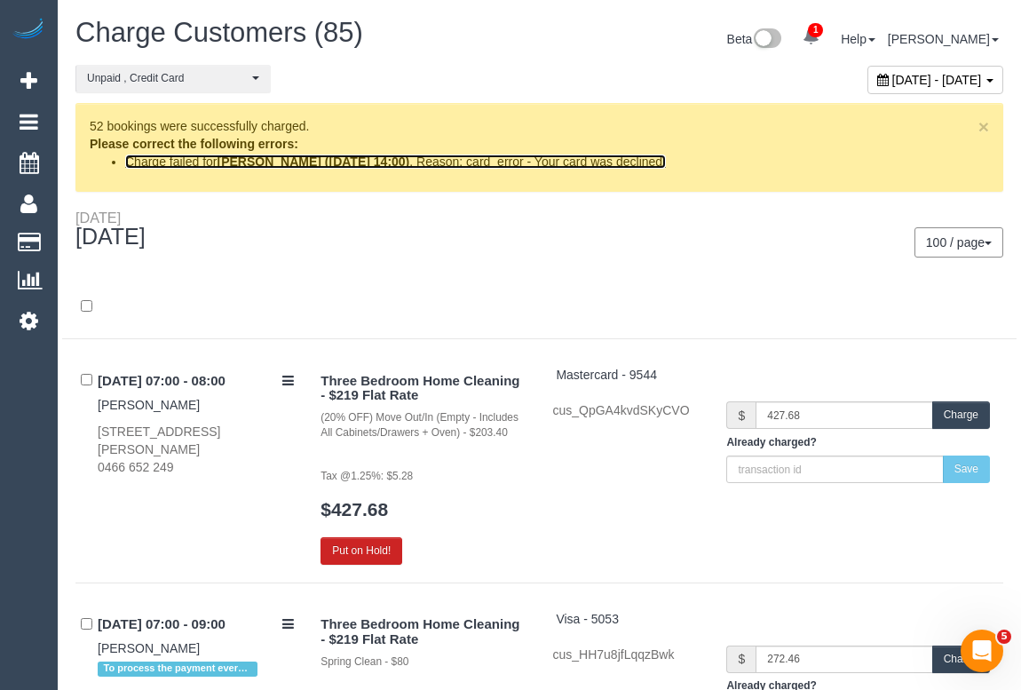
click at [281, 156] on strong "Jack Lefroy (10/10/2025 14:00)" at bounding box center [313, 161] width 193 height 14
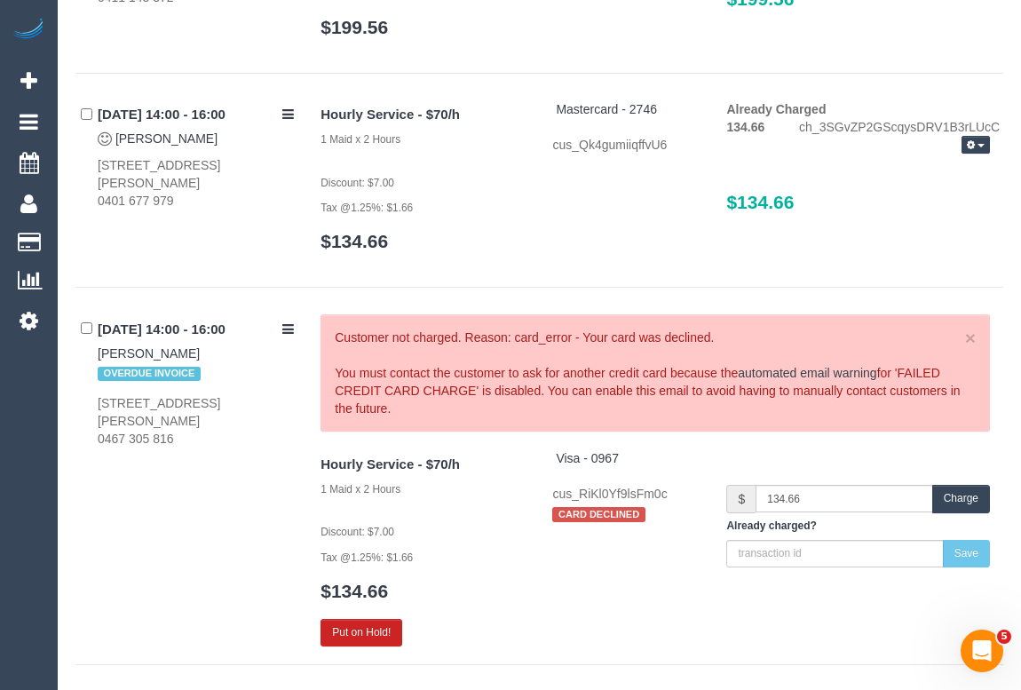
scroll to position [16547, 0]
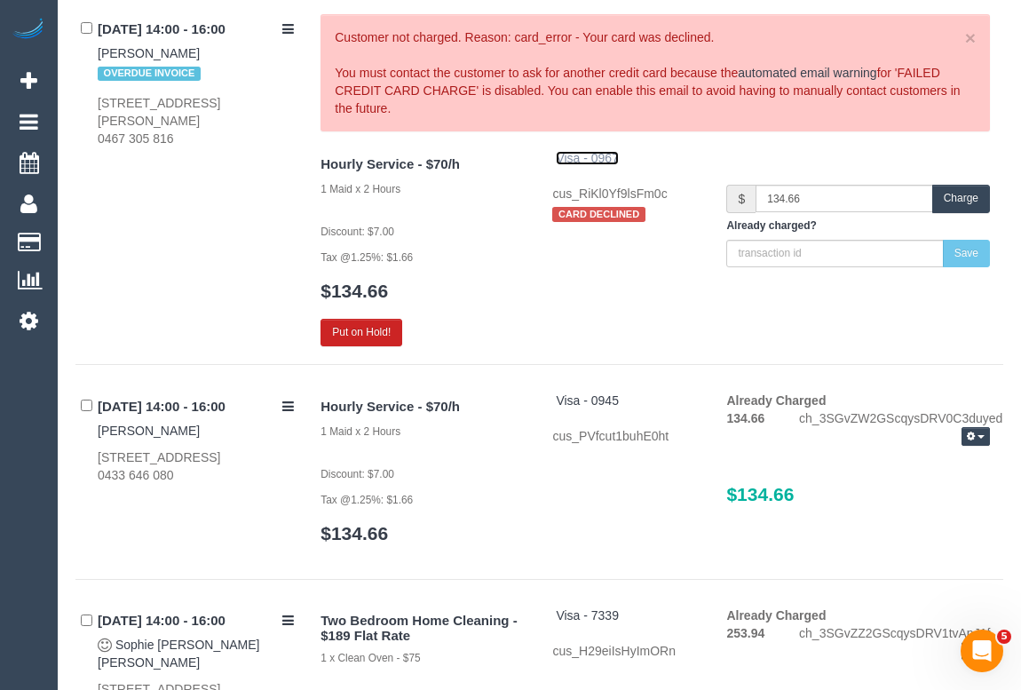
click at [597, 151] on span "Visa - 0967" at bounding box center [587, 158] width 63 height 14
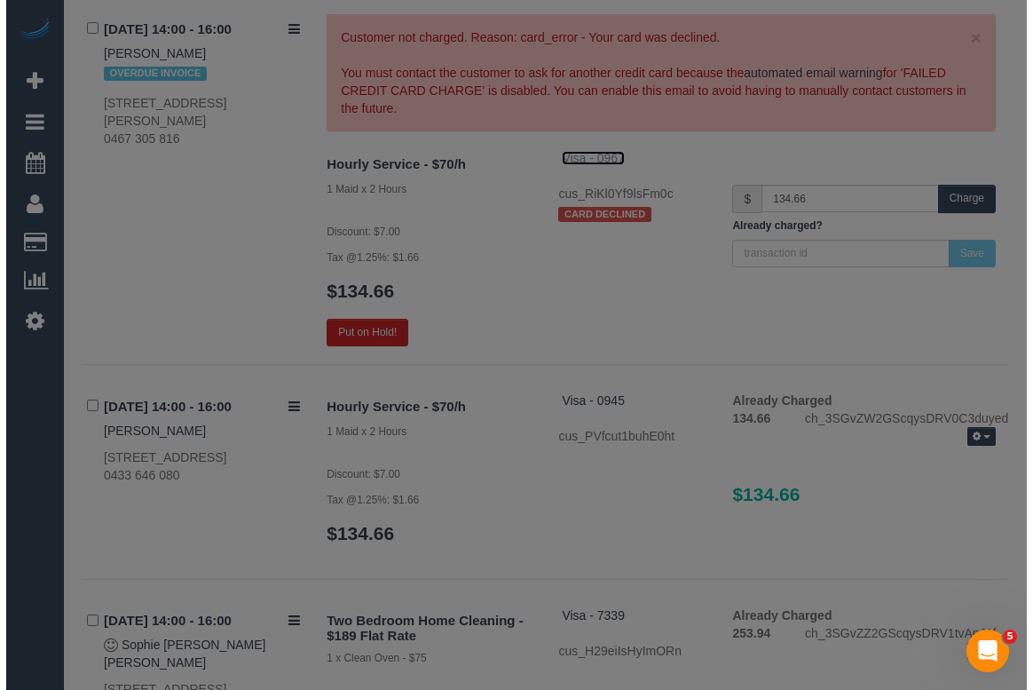
scroll to position [16533, 0]
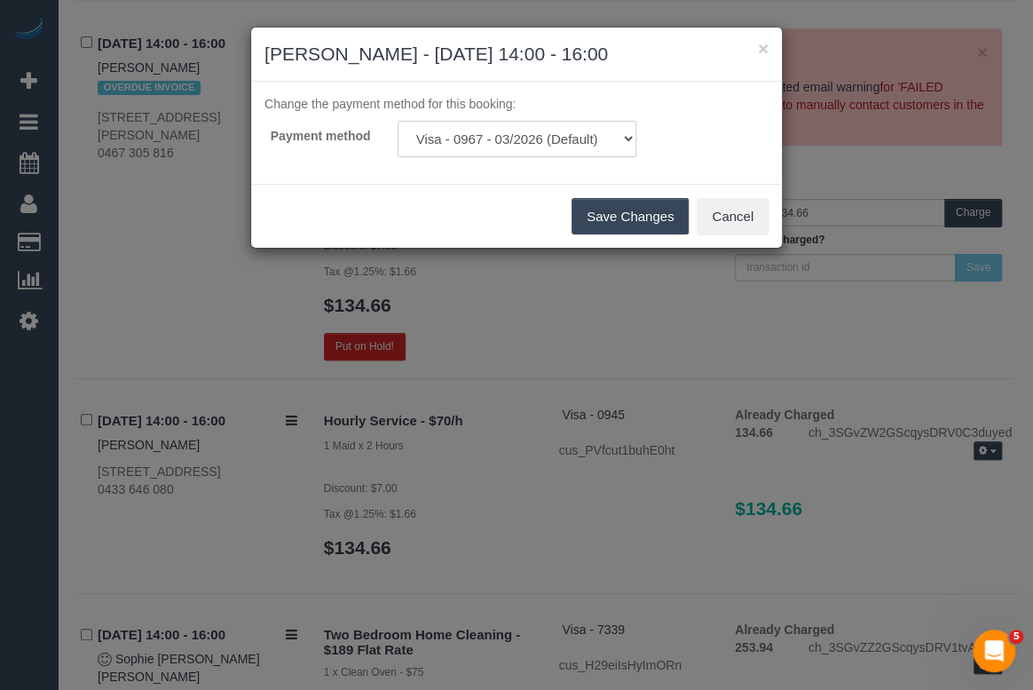
click at [534, 133] on select "Visa - 0967 - 03/2026 (Default) Add Credit Card ─────────────── Cash Check Payp…" at bounding box center [517, 139] width 239 height 36
click at [727, 215] on button "Cancel" at bounding box center [733, 216] width 72 height 37
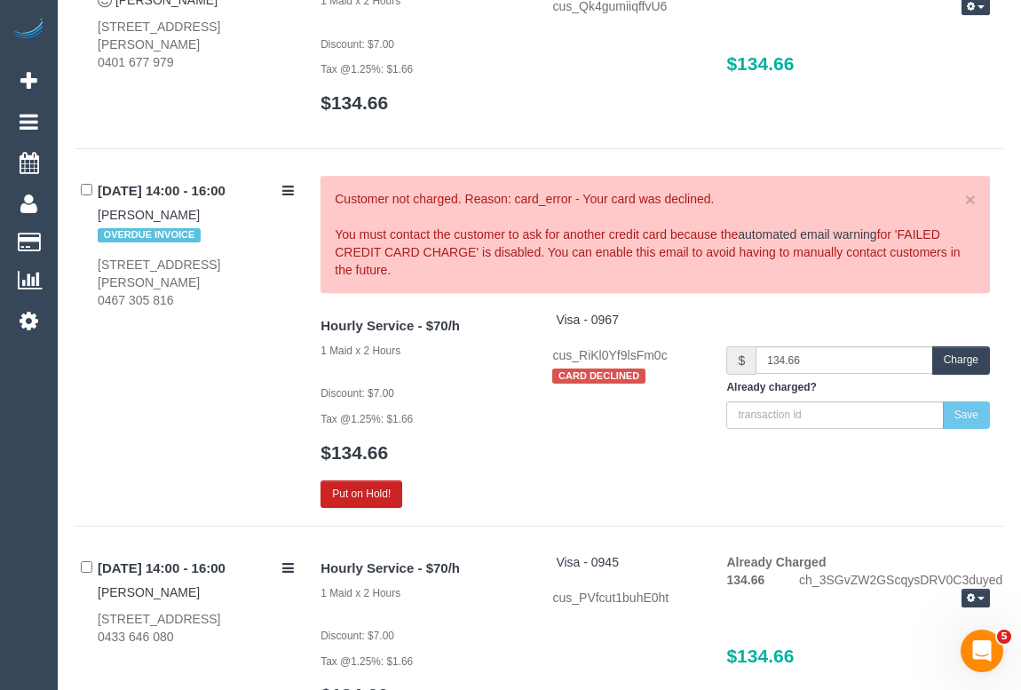
drag, startPoint x: 96, startPoint y: 199, endPoint x: 186, endPoint y: 197, distance: 89.7
click at [186, 197] on div "10/10/2025 14:00 - 16:00 Jack Lefroy OVERDUE INVOICE 88 Trenery Crescent, 201, …" at bounding box center [191, 242] width 232 height 133
copy link "Jack Lefroy"
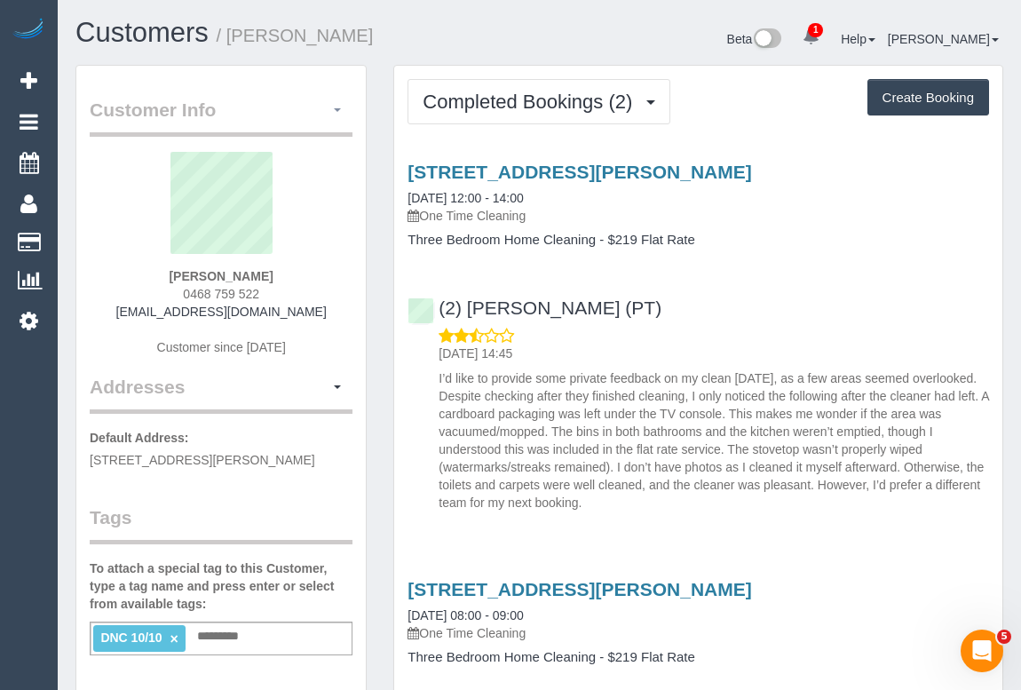
click at [337, 110] on span "button" at bounding box center [337, 110] width 7 height 4
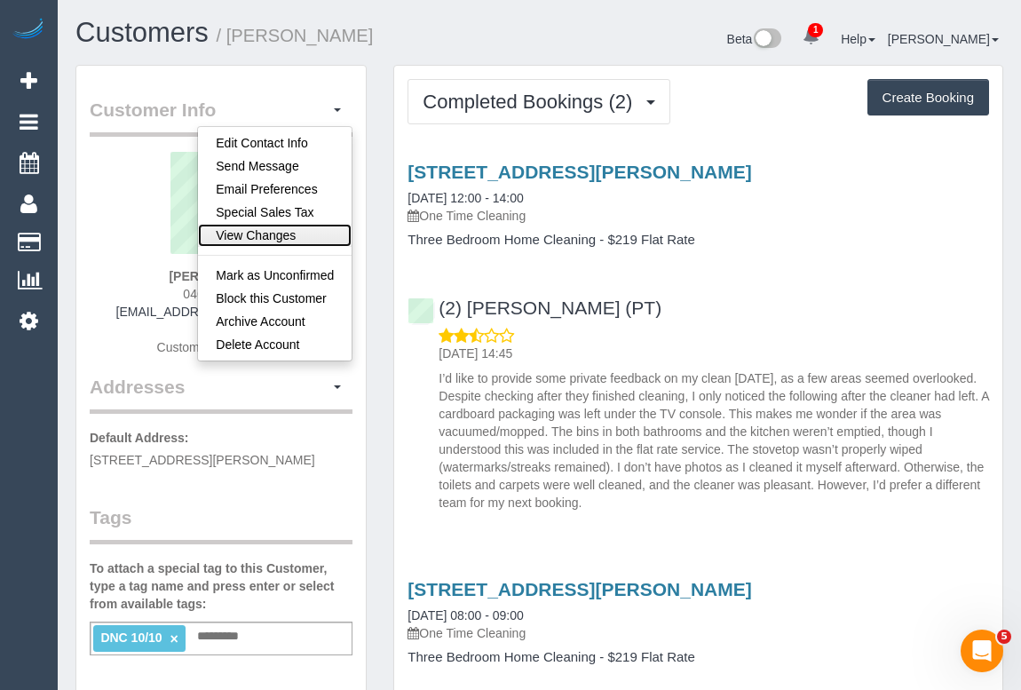
click at [296, 224] on link "View Changes" at bounding box center [275, 235] width 154 height 23
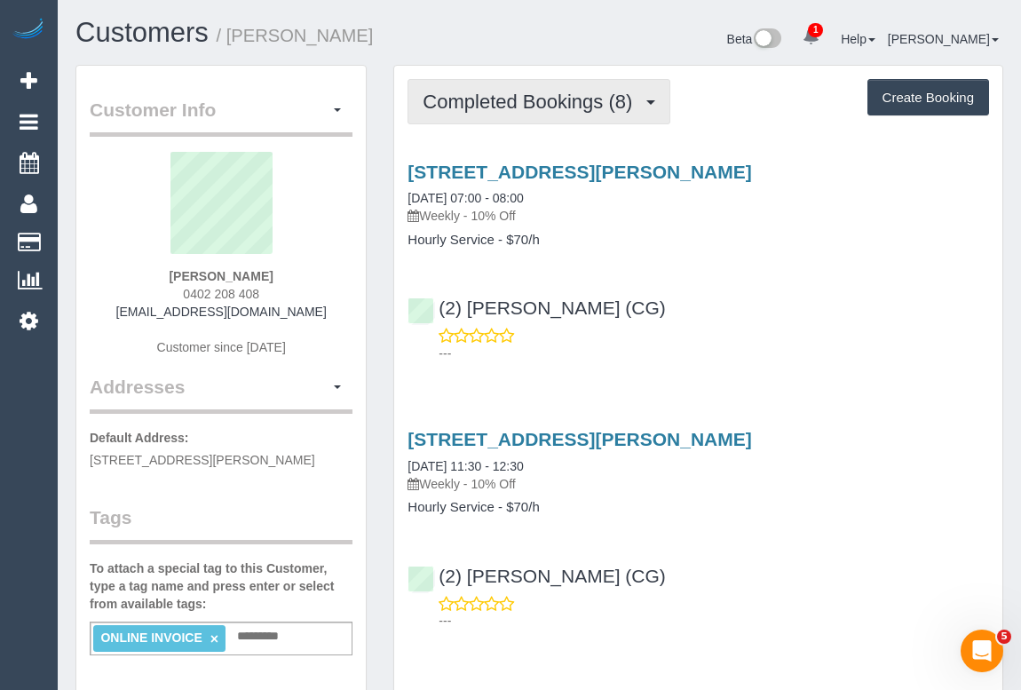
click at [587, 104] on span "Completed Bookings (8)" at bounding box center [532, 102] width 218 height 22
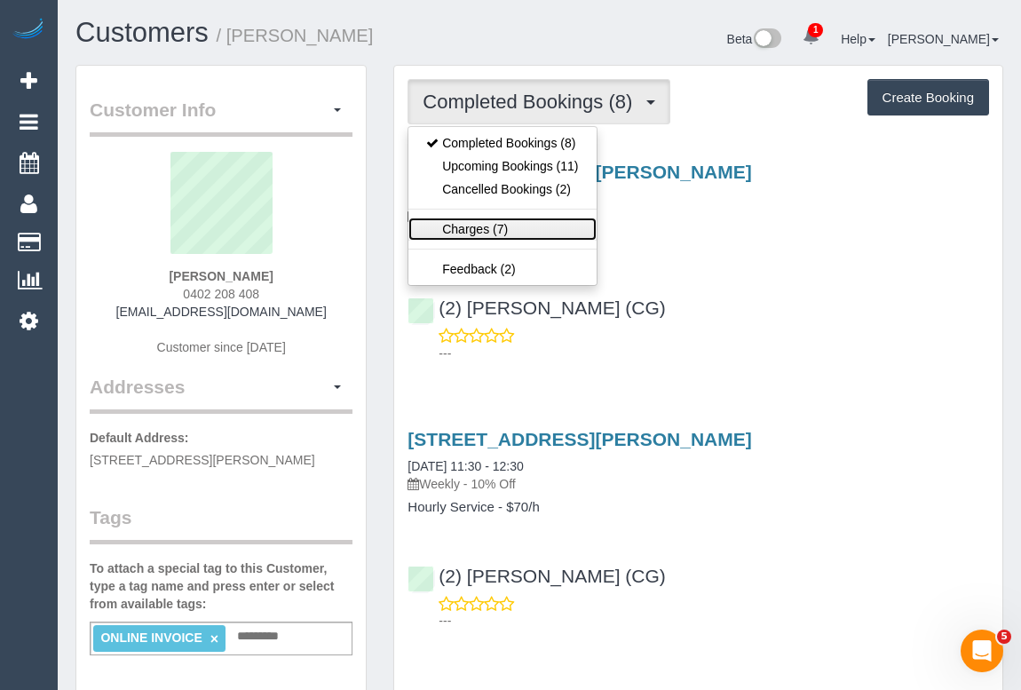
click at [470, 231] on link "Charges (7)" at bounding box center [501, 228] width 187 height 23
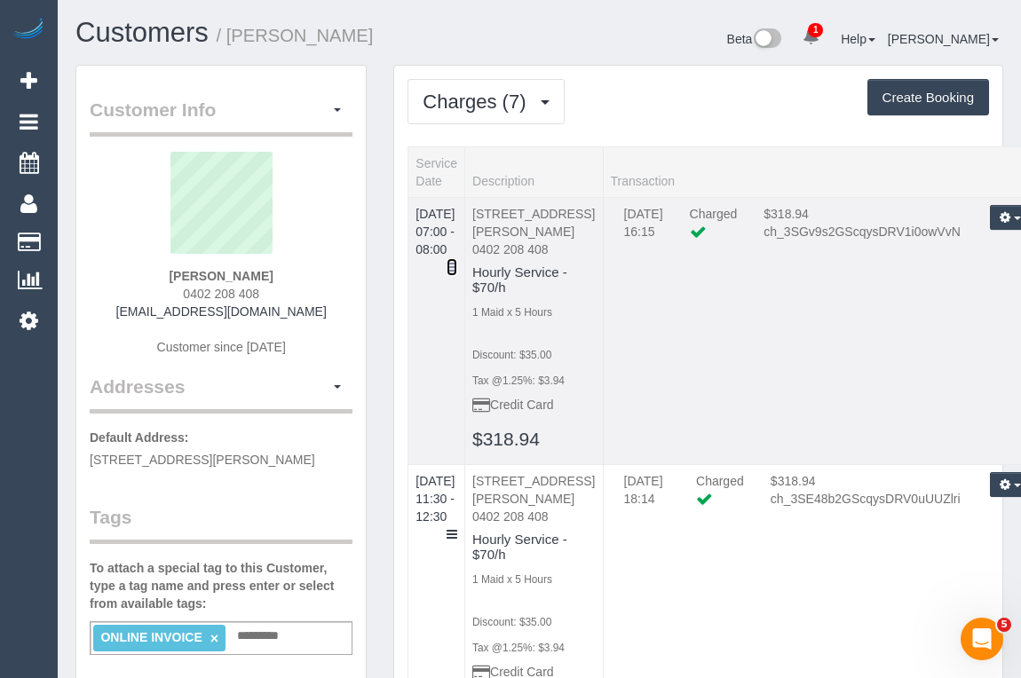
click at [457, 261] on icon at bounding box center [452, 267] width 11 height 12
